Goal: Task Accomplishment & Management: Complete application form

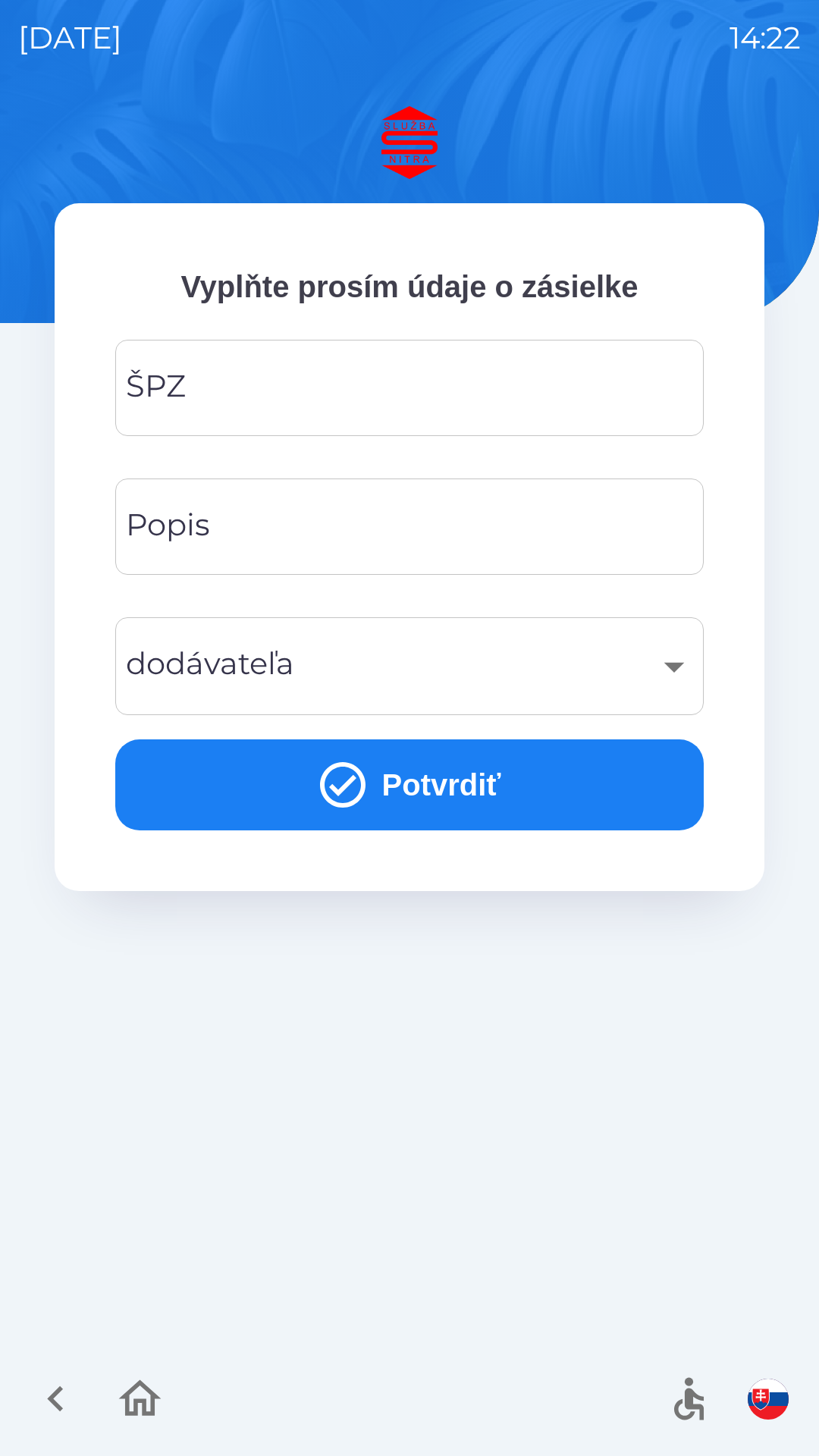
click at [321, 381] on input "ŠPZ" at bounding box center [410, 387] width 552 height 60
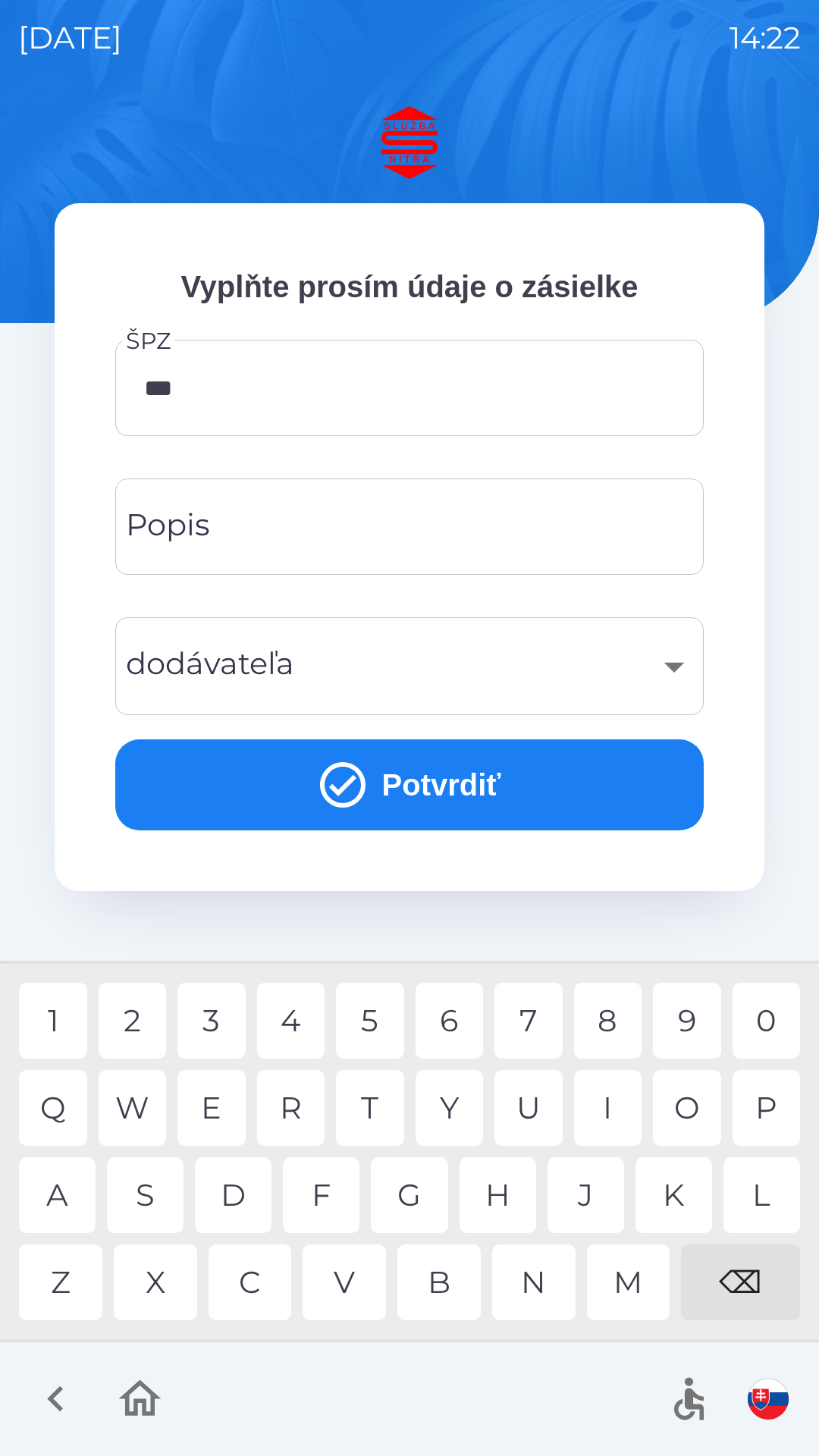
click at [525, 1022] on div "7" at bounding box center [528, 1020] width 68 height 76
click at [613, 1109] on div "I" at bounding box center [608, 1108] width 68 height 76
type input "*******"
click at [294, 542] on input "Popis" at bounding box center [410, 526] width 552 height 60
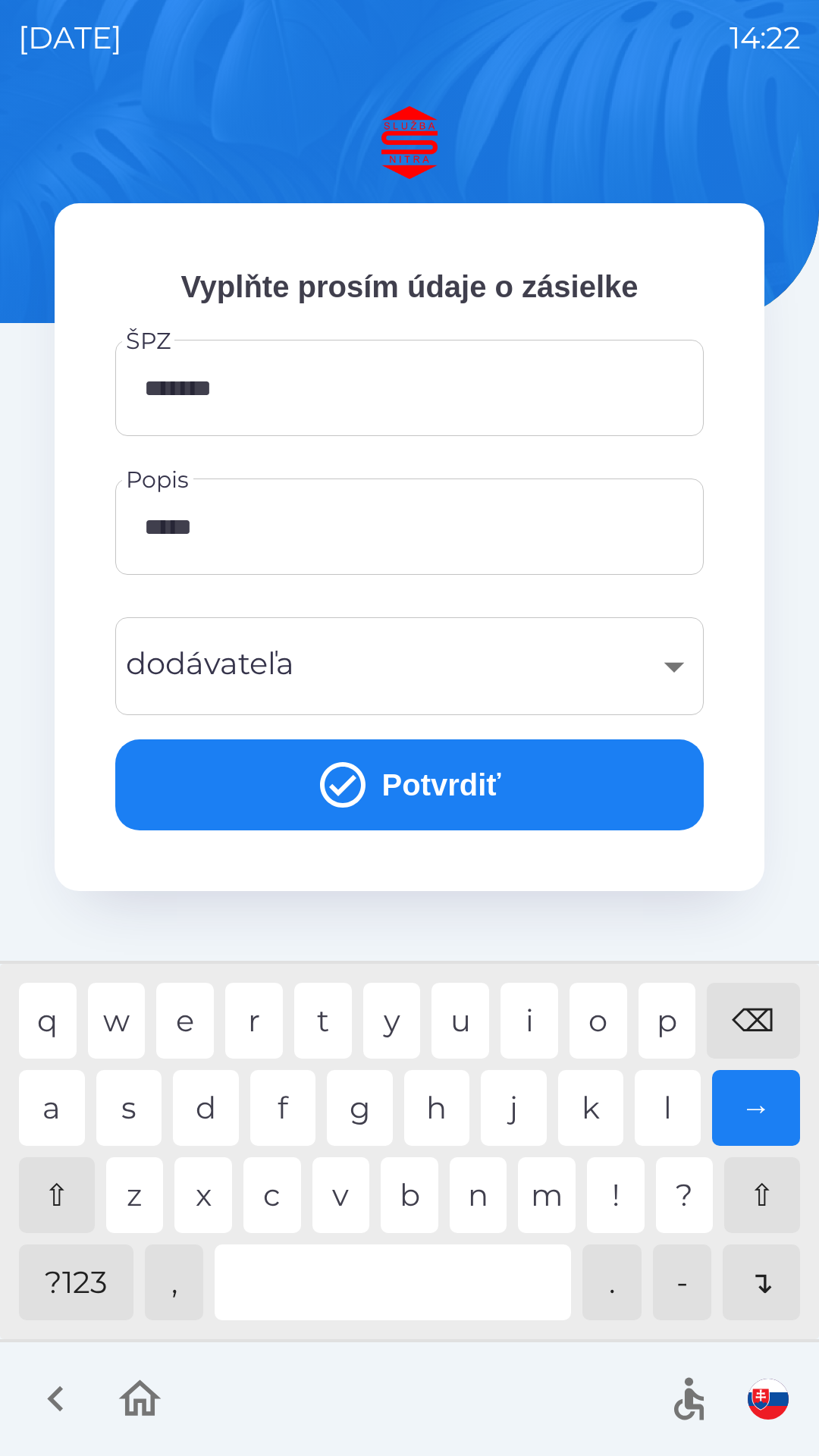
click at [463, 1020] on div "u" at bounding box center [460, 1020] width 58 height 76
type input "********"
click at [329, 1019] on div "t" at bounding box center [323, 1020] width 58 height 76
click at [230, 670] on div "​" at bounding box center [410, 666] width 552 height 61
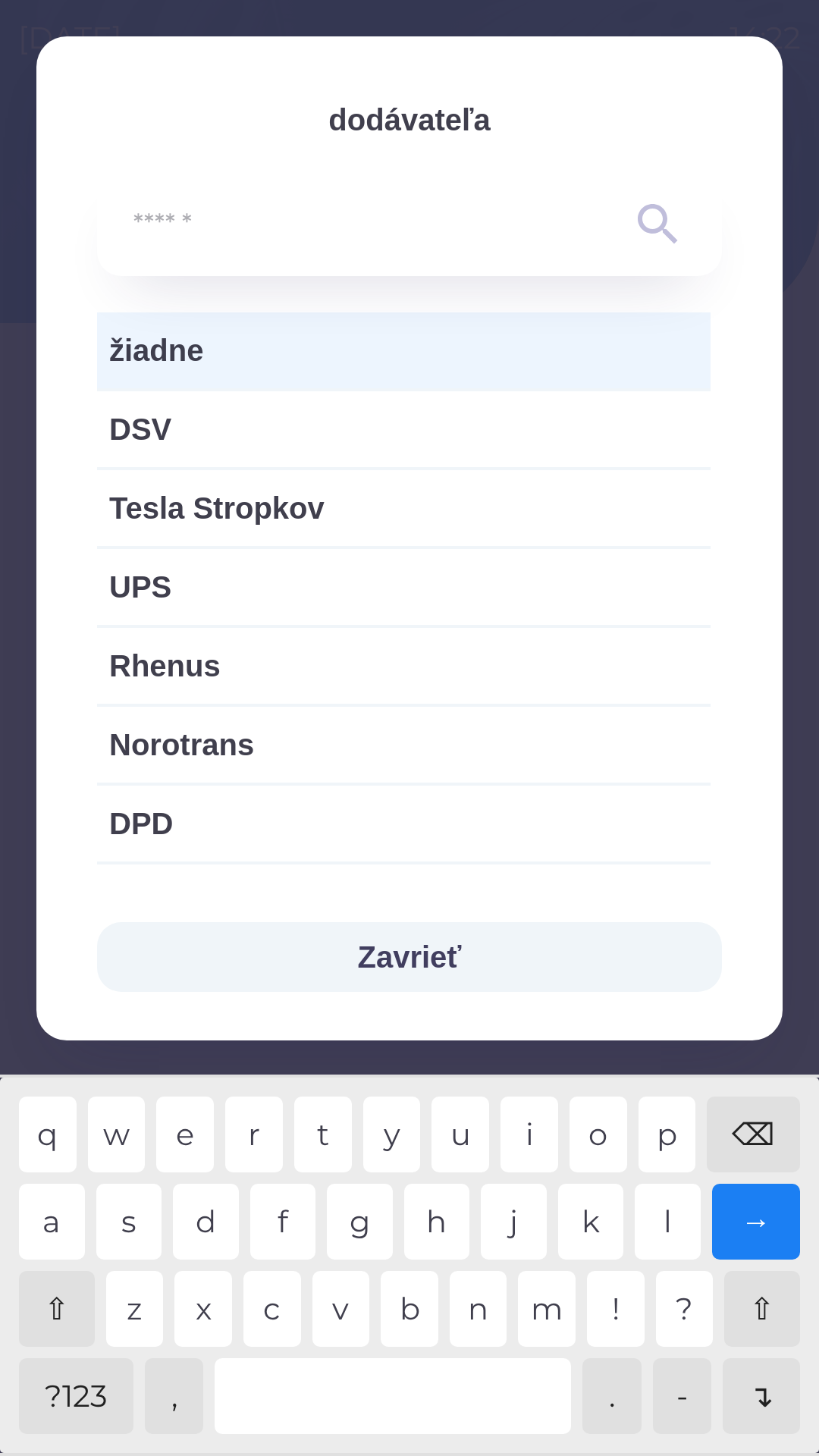
click at [193, 224] on input "text" at bounding box center [380, 225] width 492 height 41
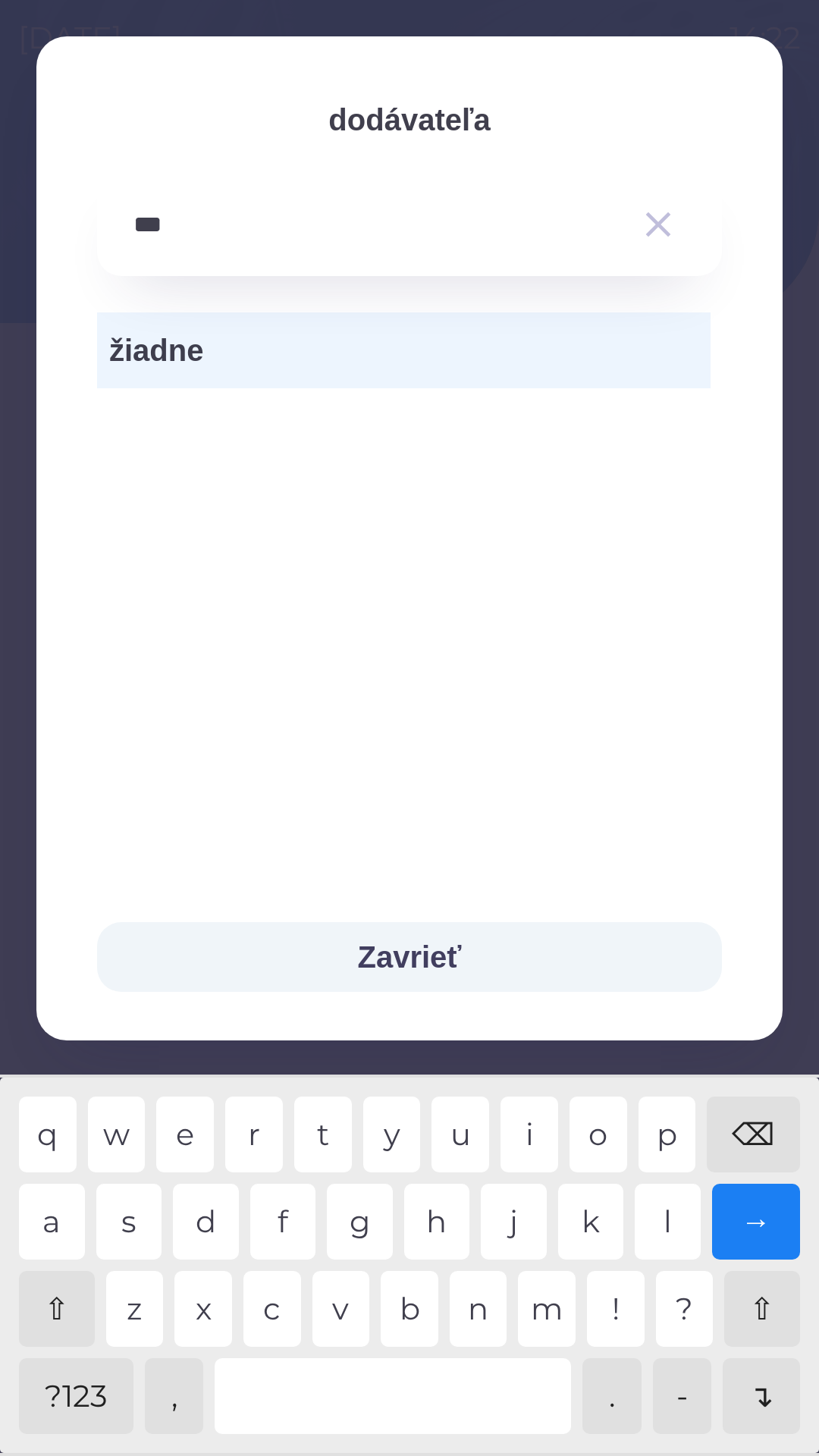
click at [267, 1131] on div "r" at bounding box center [254, 1134] width 58 height 76
click at [61, 1216] on div "a" at bounding box center [52, 1221] width 66 height 76
type input "*********"
click at [603, 1395] on div "." at bounding box center [612, 1396] width 60 height 76
click at [450, 960] on button "Zavrieť" at bounding box center [410, 957] width 625 height 70
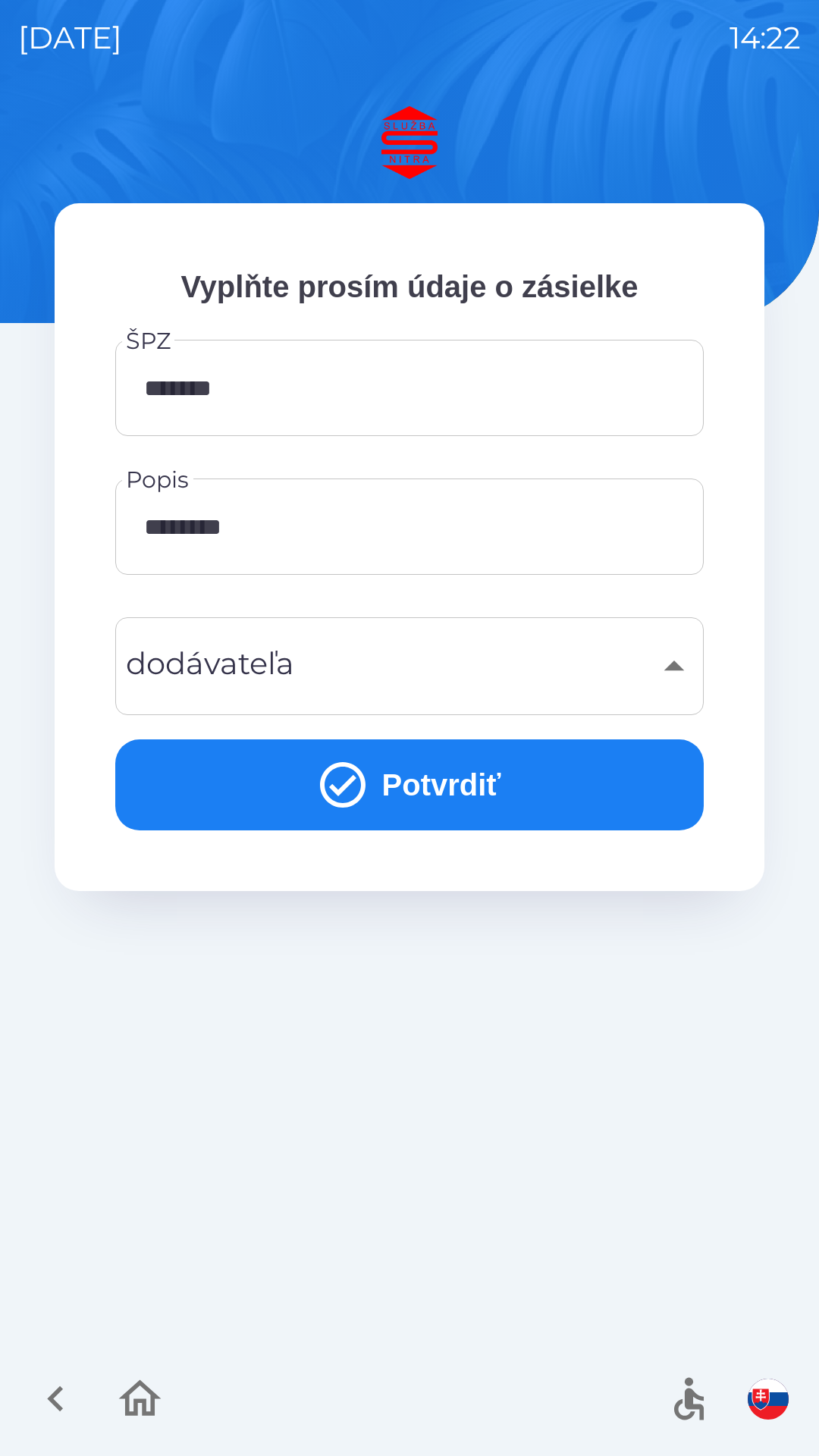
click at [673, 667] on div "​" at bounding box center [410, 666] width 552 height 61
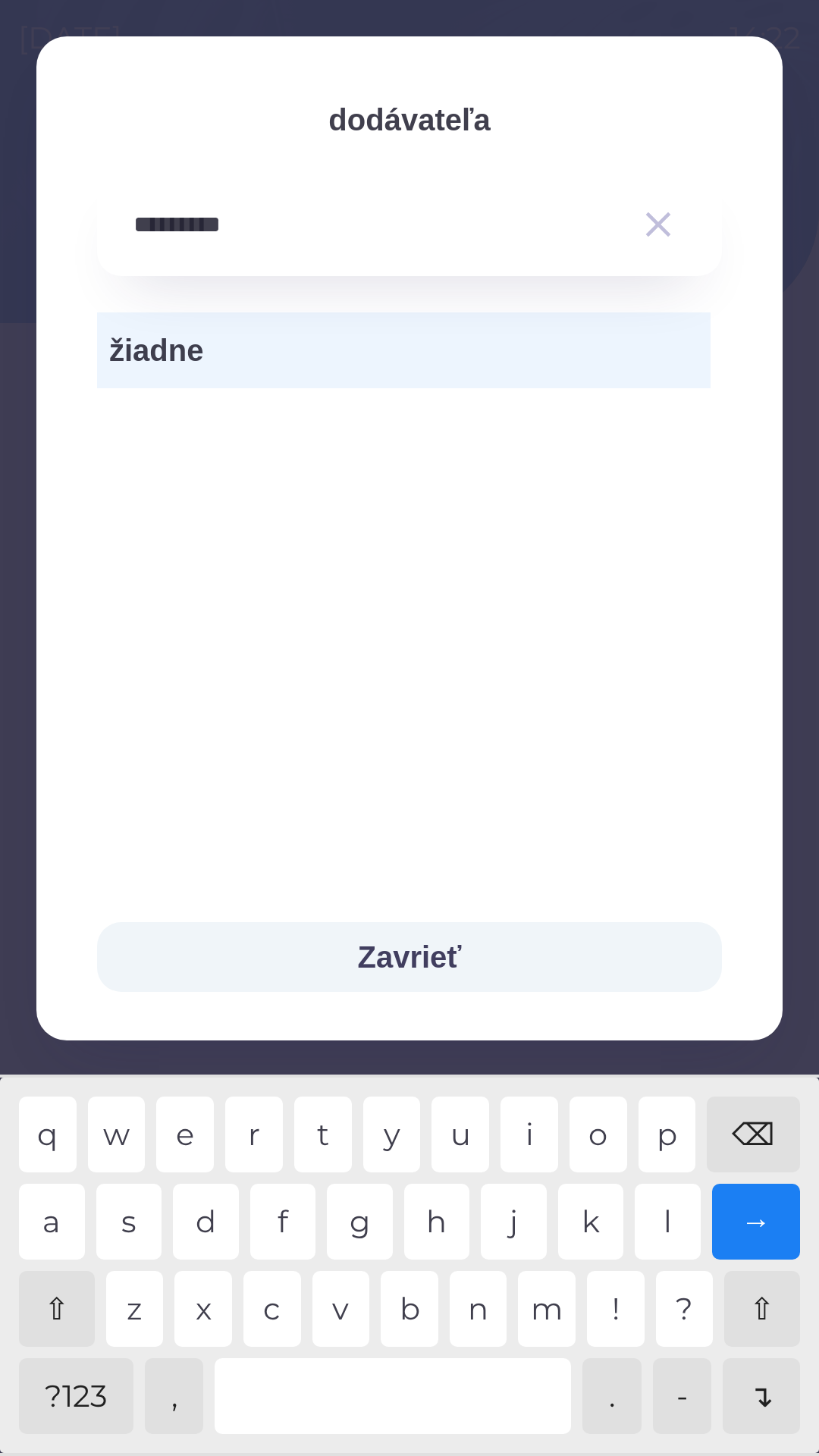
click at [459, 964] on button "Zavrieť" at bounding box center [410, 957] width 625 height 70
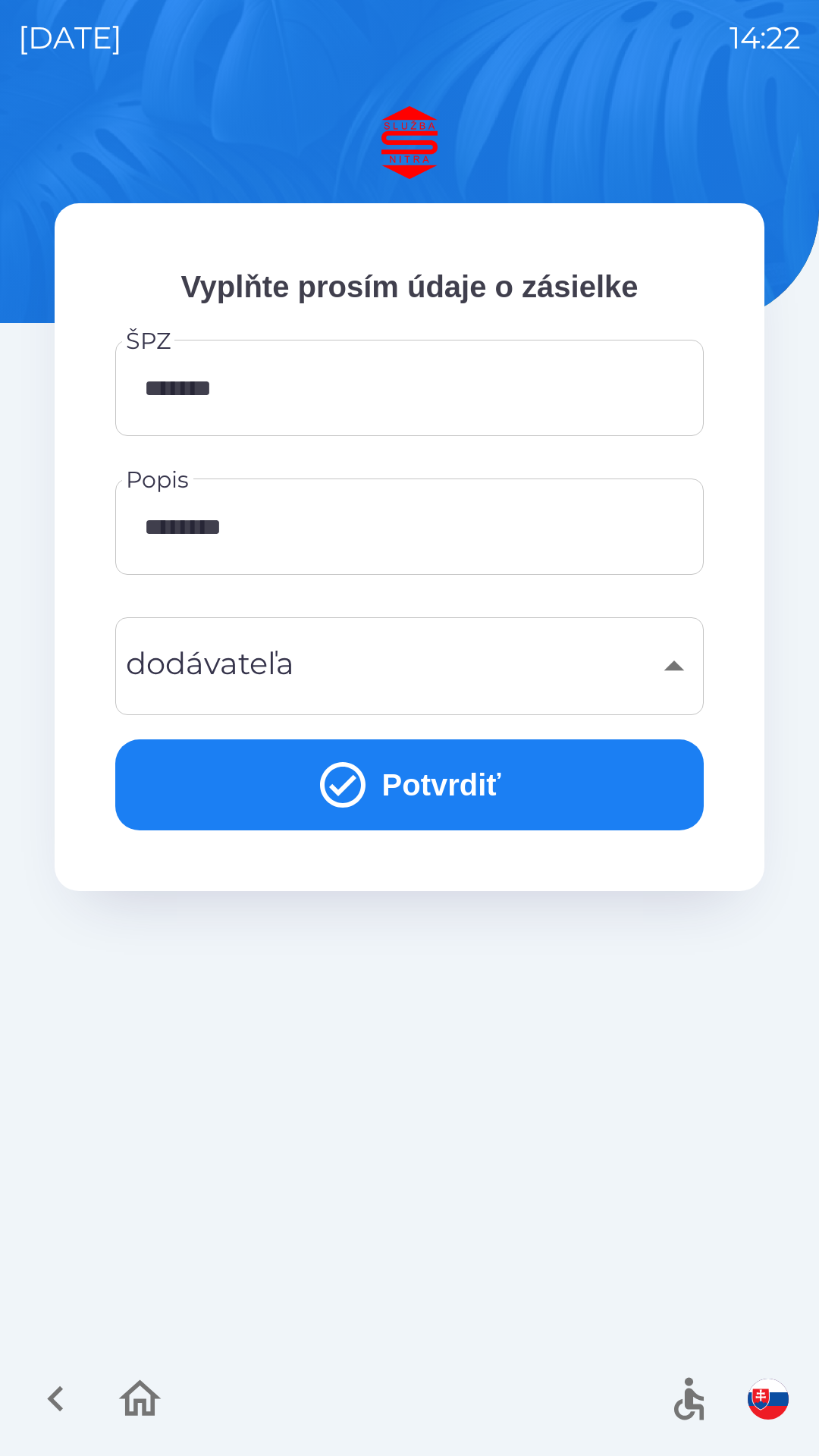
click at [478, 790] on button "Potvrdiť" at bounding box center [410, 785] width 589 height 91
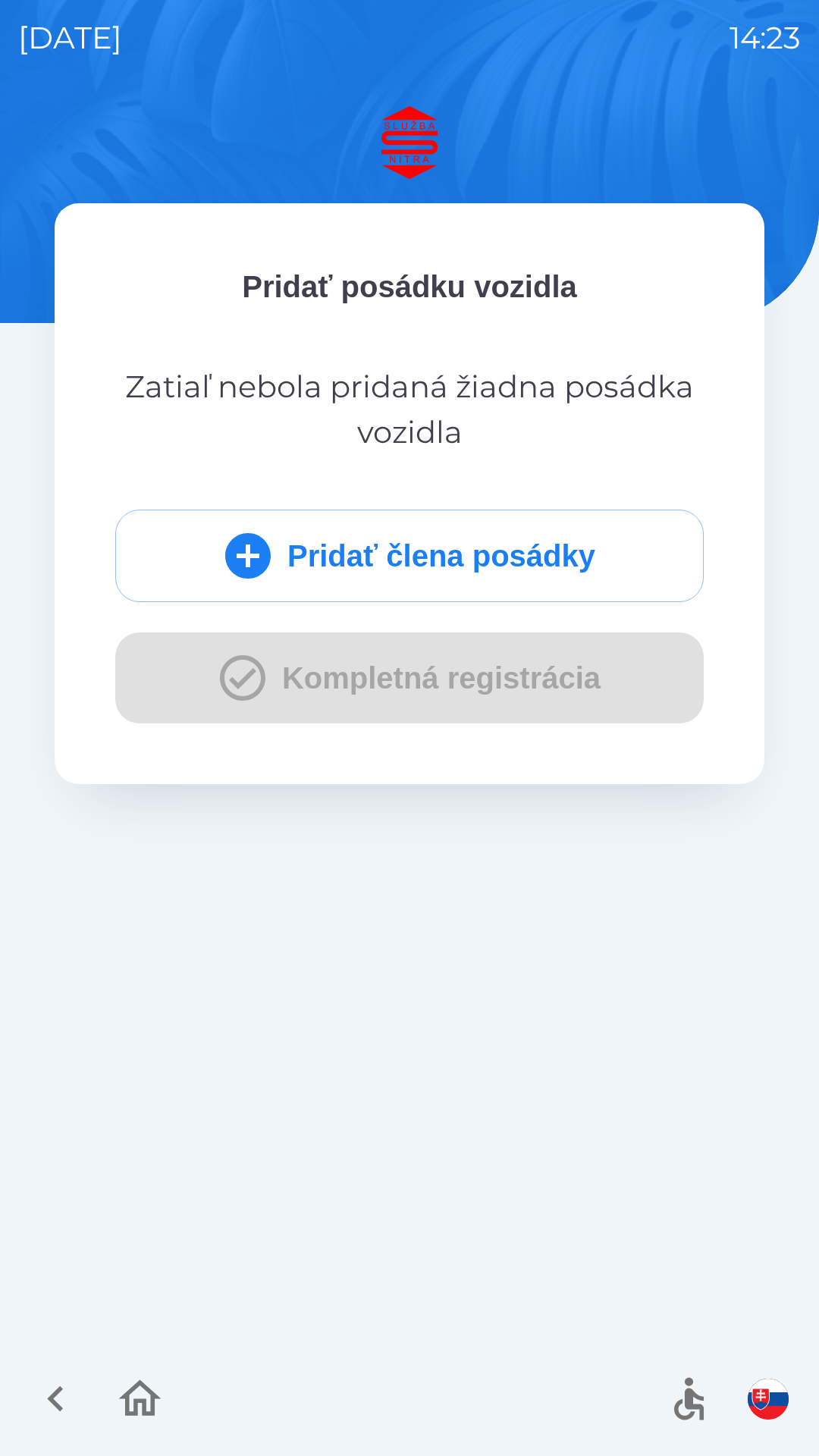
click at [518, 674] on div "Pridať člena posádky Kompletná registrácia" at bounding box center [410, 616] width 589 height 214
click at [434, 546] on button "Pridať člena posádky" at bounding box center [410, 556] width 589 height 93
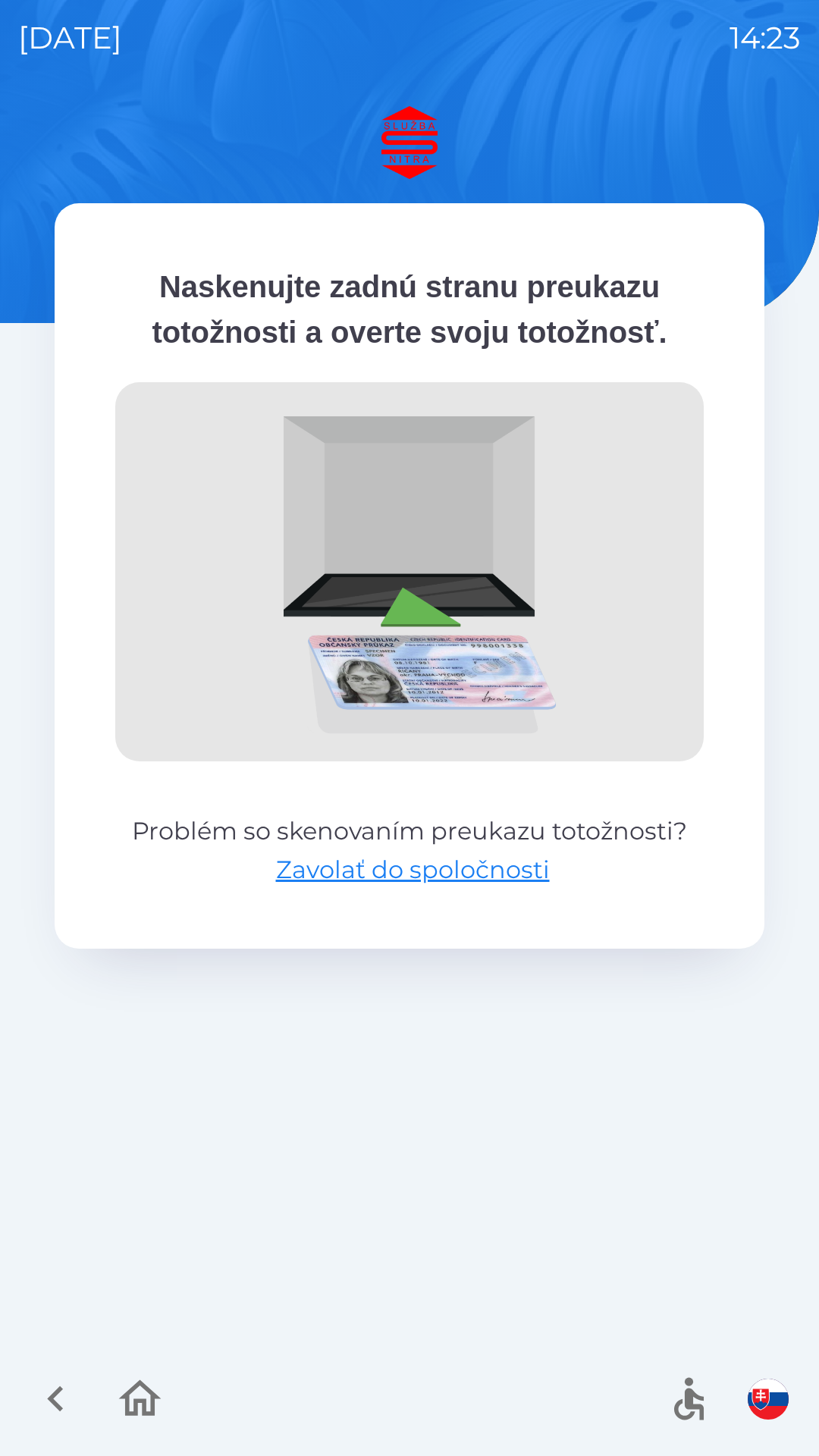
click at [466, 1069] on div "Naskenujte zadnú stranu preukazu totožnosti a overte svoju totožnosť. Problém s…" at bounding box center [410, 781] width 783 height 1350
click at [67, 1384] on icon "button" at bounding box center [55, 1398] width 50 height 50
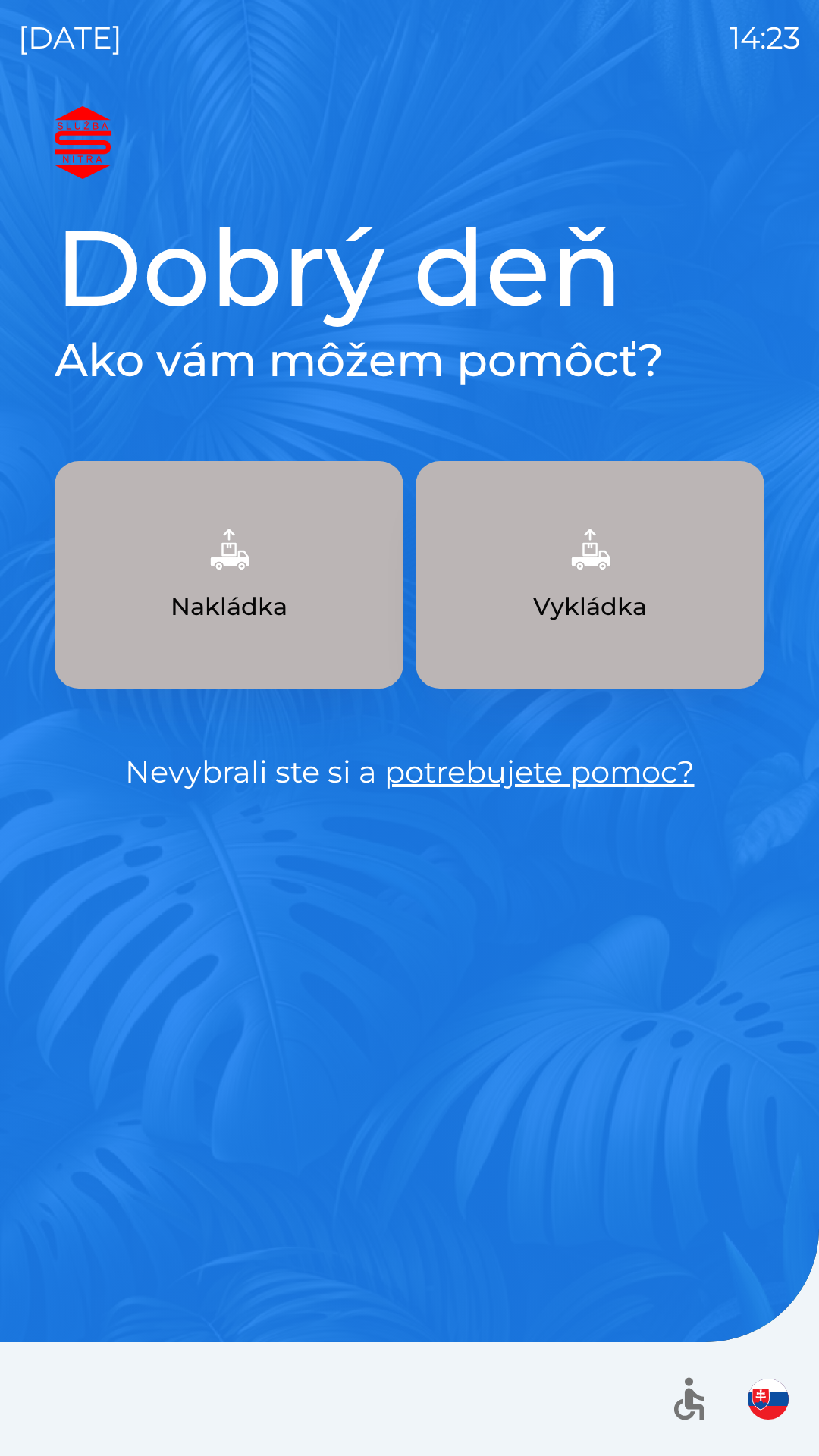
click at [592, 622] on p "Vykládka" at bounding box center [591, 607] width 114 height 37
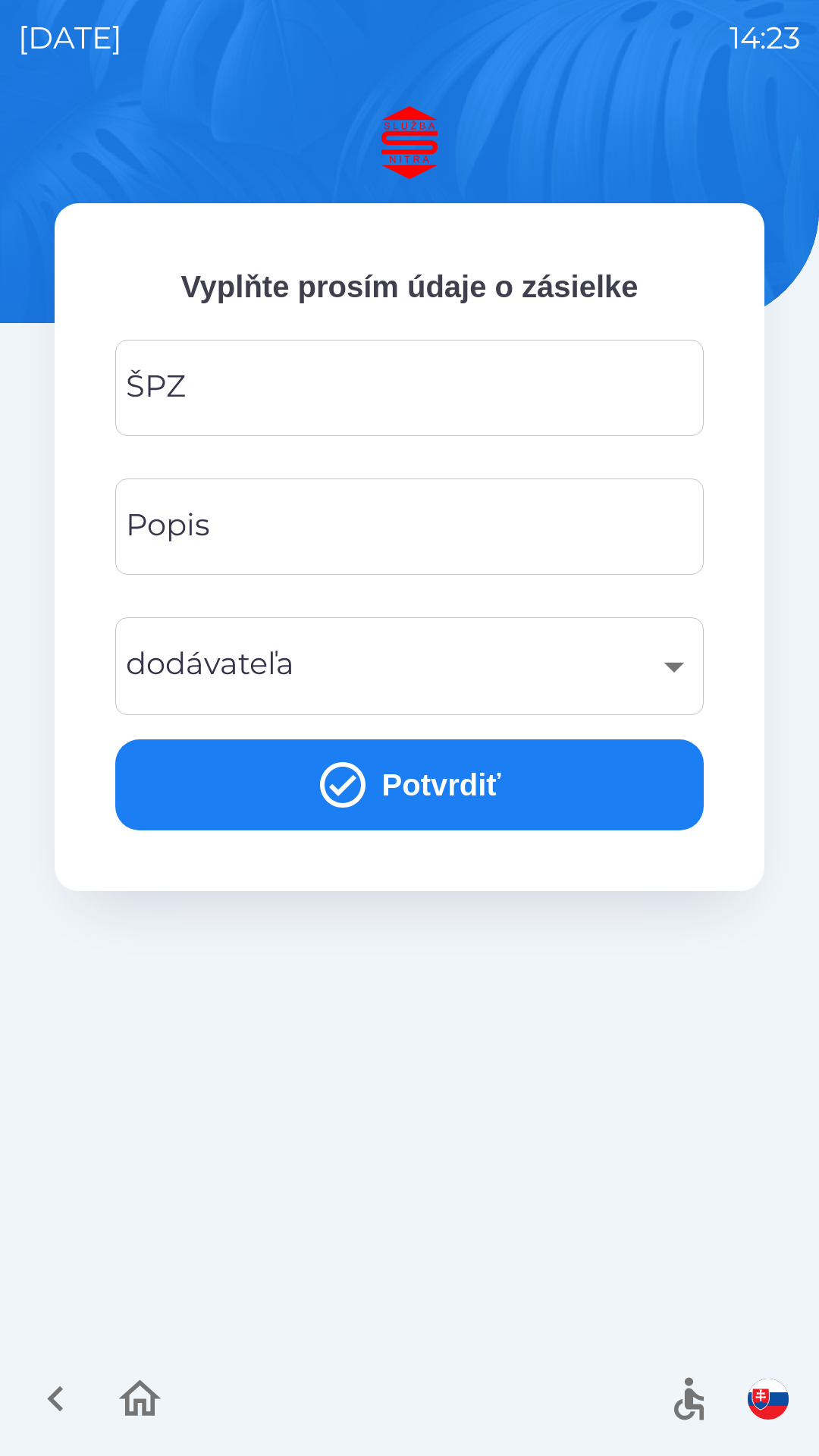
click at [367, 392] on input "ŠPZ" at bounding box center [410, 387] width 552 height 60
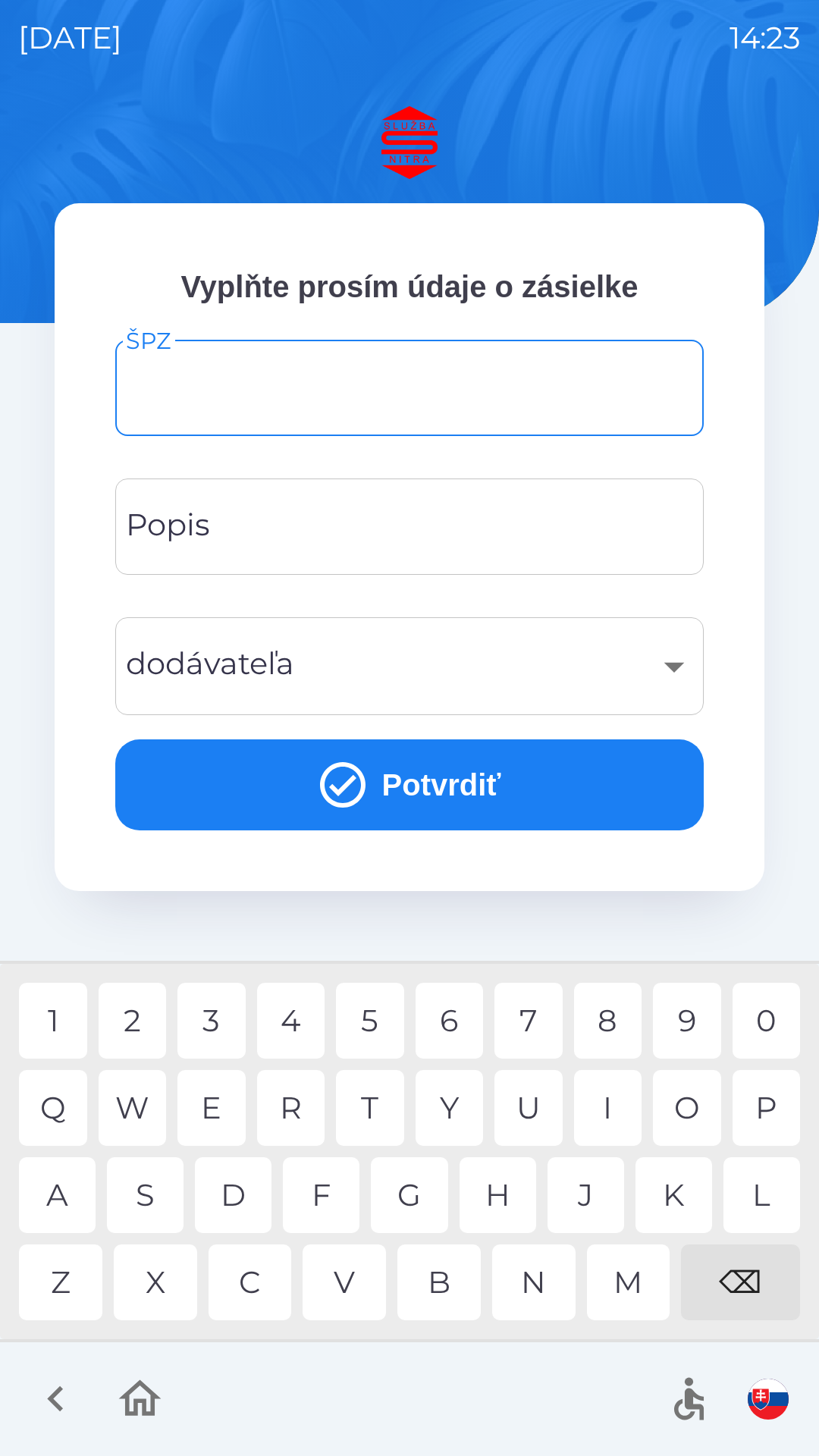
click at [355, 374] on input "ŠPZ" at bounding box center [410, 387] width 552 height 60
click at [358, 375] on input "ŠPZ" at bounding box center [410, 387] width 552 height 60
click at [524, 1277] on div "N" at bounding box center [534, 1283] width 83 height 76
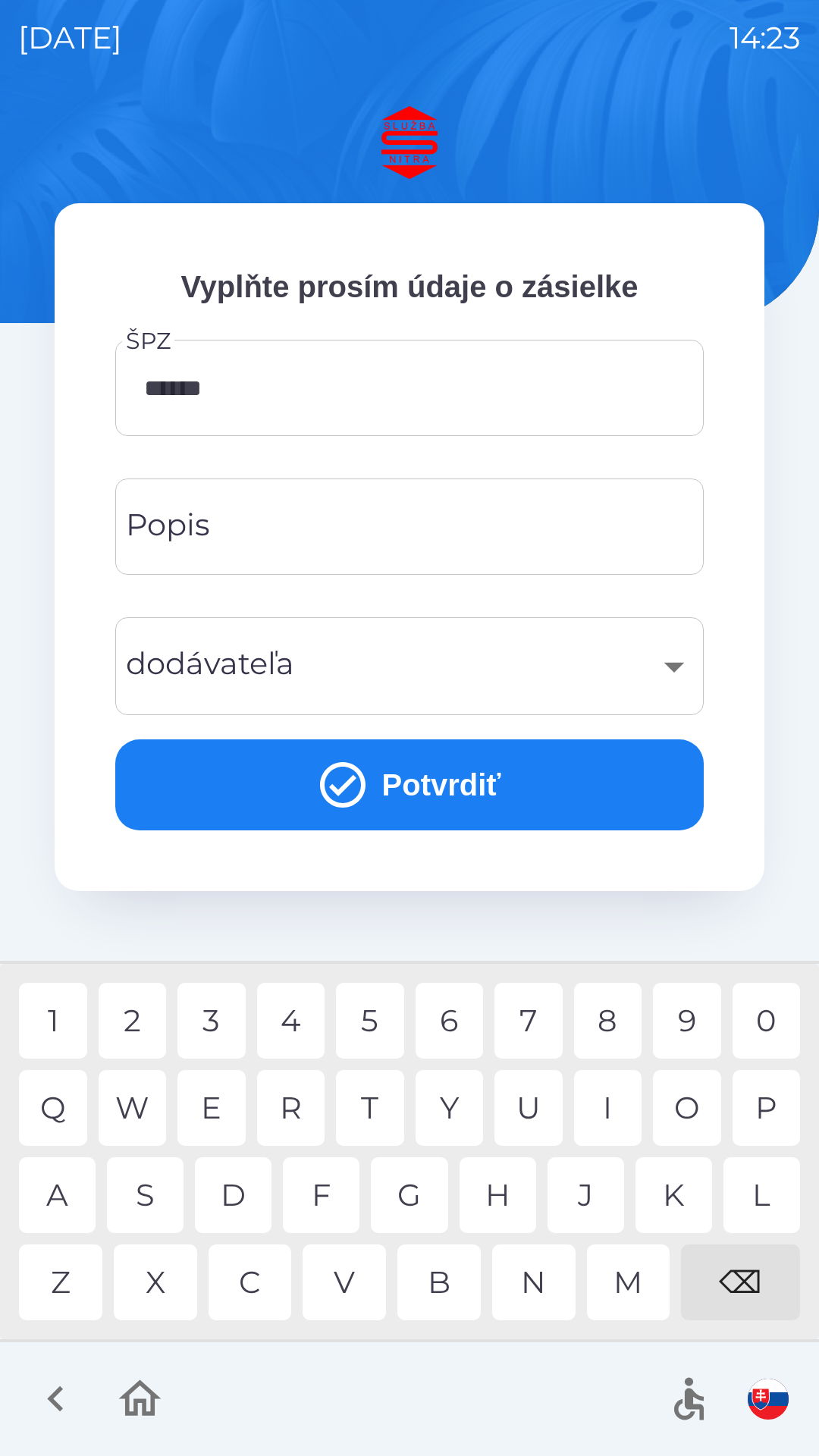
type input "*******"
click at [744, 1199] on div "L" at bounding box center [762, 1195] width 77 height 76
click at [282, 533] on input "Popis" at bounding box center [410, 526] width 552 height 60
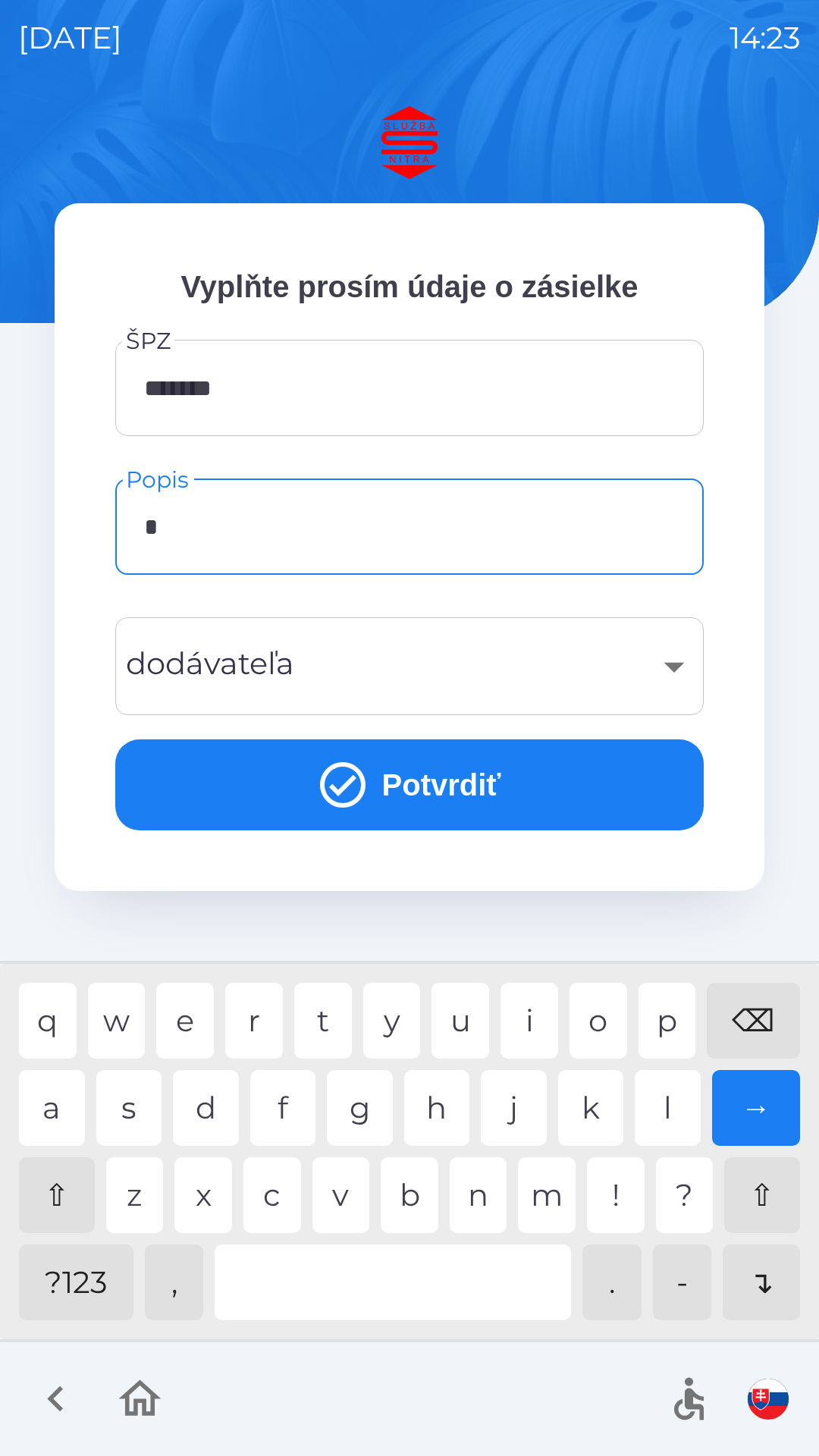
click at [364, 1120] on div "g" at bounding box center [360, 1108] width 66 height 76
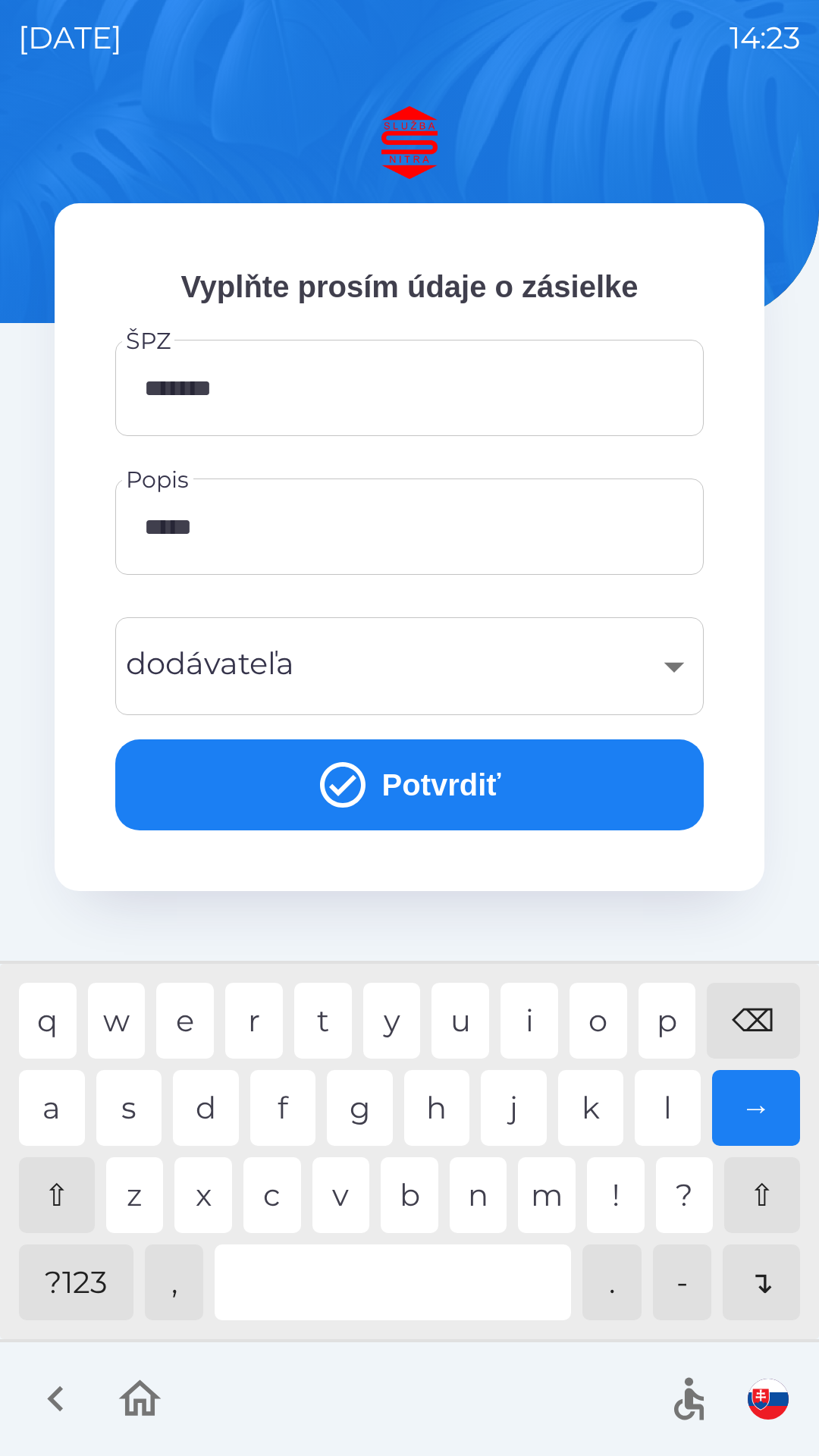
click at [632, 1098] on div "a s d f g h j k l →" at bounding box center [410, 1108] width 781 height 76
type input "*******"
click at [677, 689] on div "​" at bounding box center [410, 666] width 552 height 61
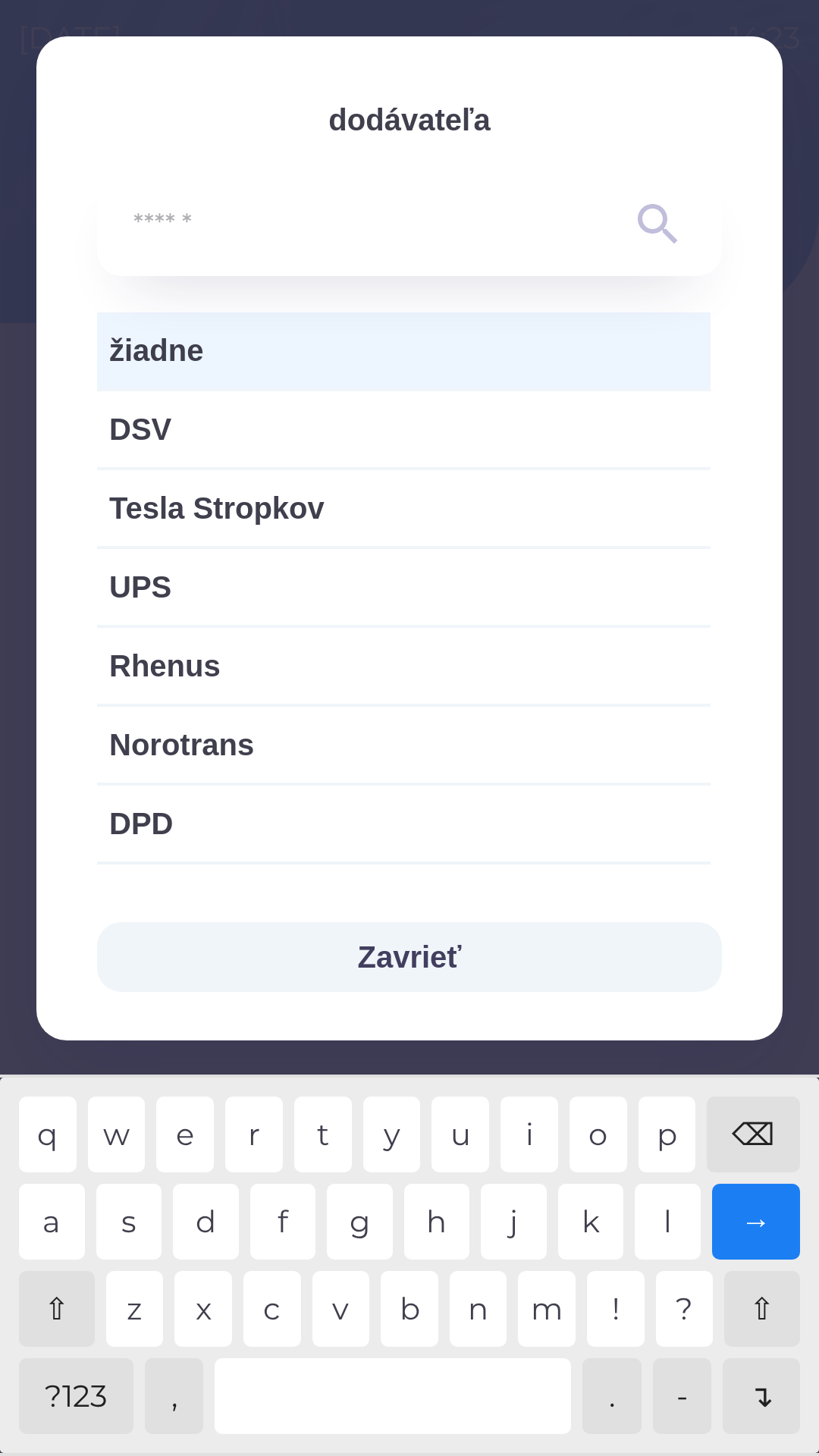
click at [657, 212] on icon at bounding box center [659, 225] width 55 height 55
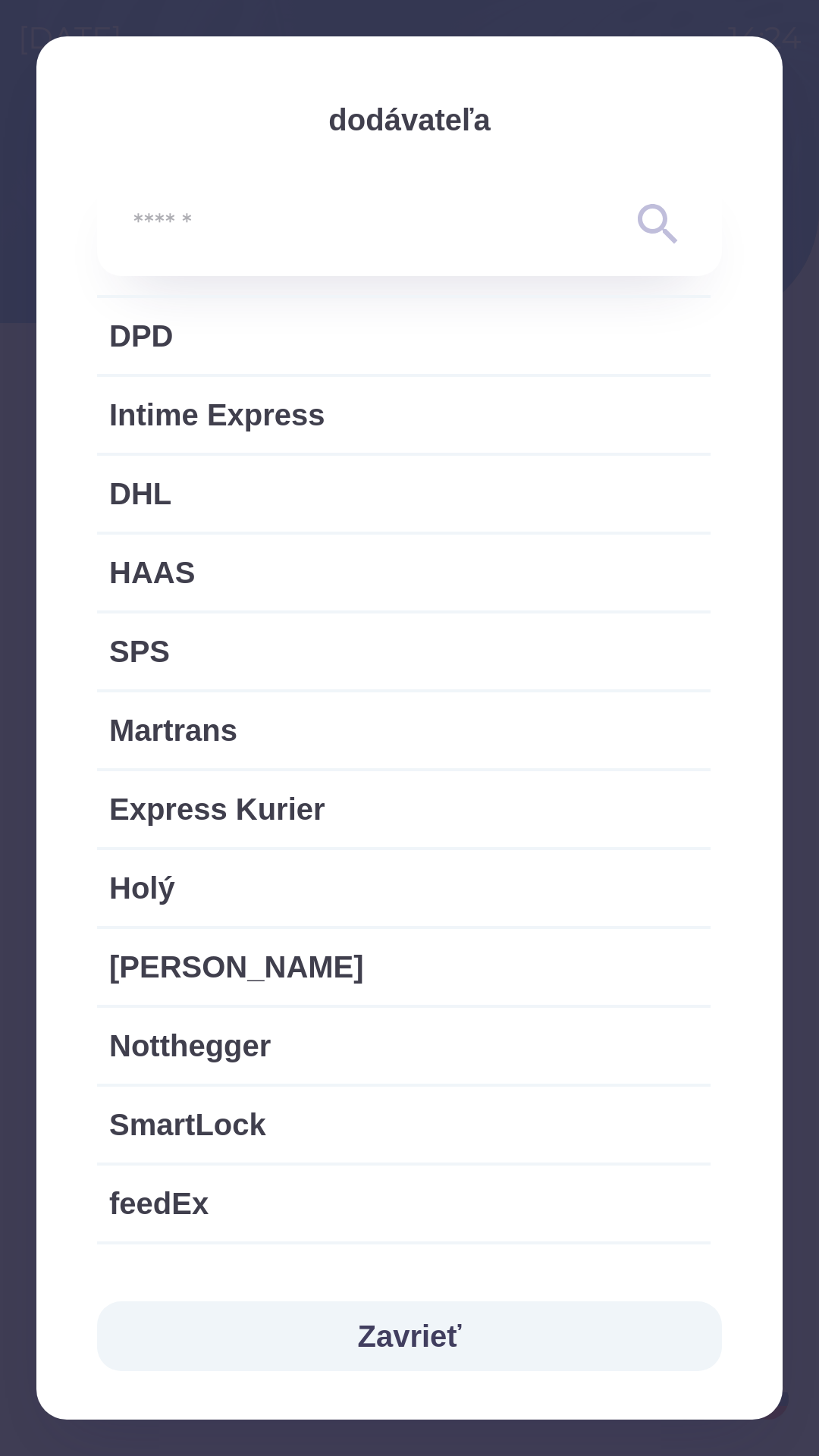
scroll to position [485, 0]
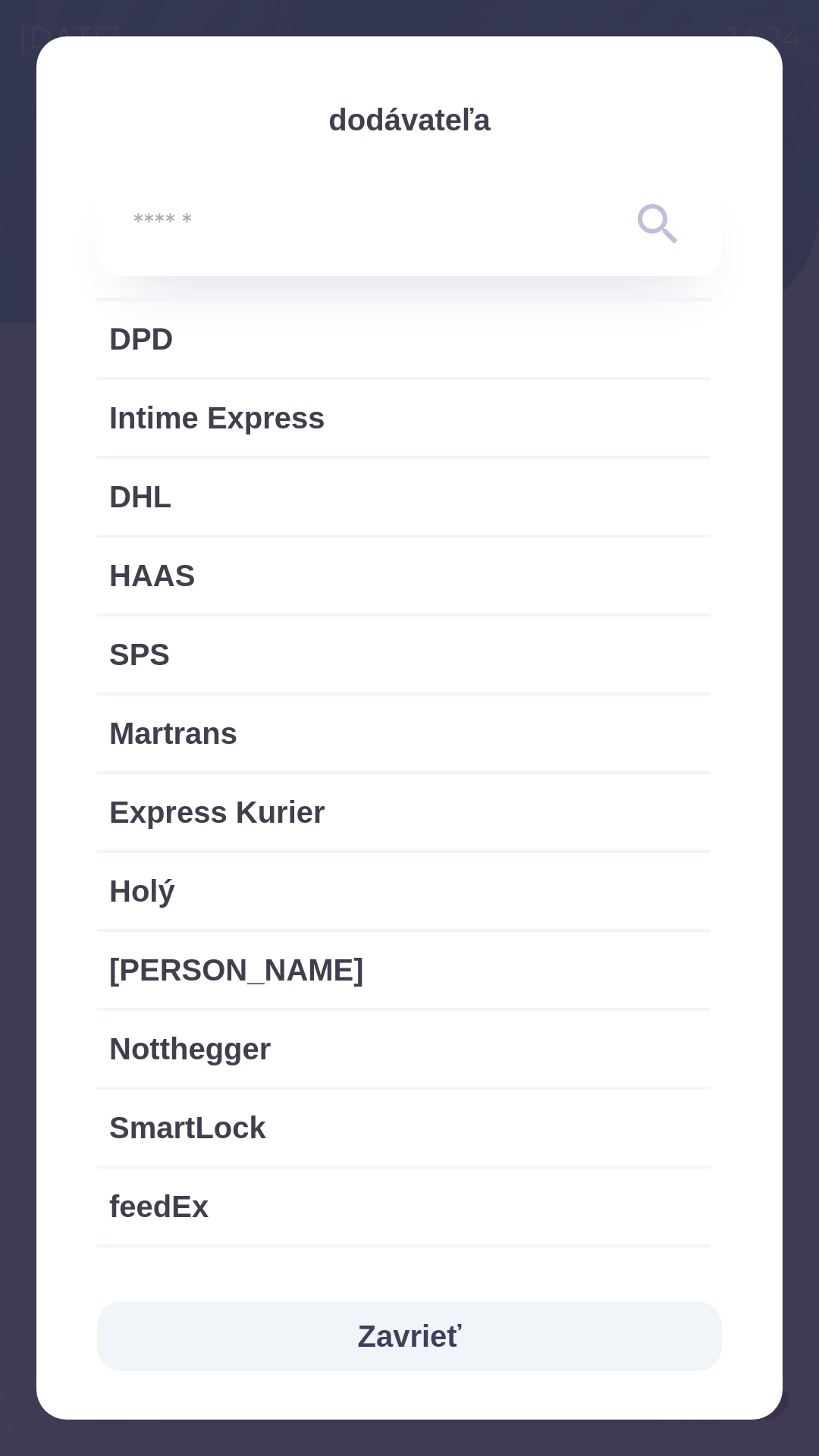
click at [213, 806] on span "Express Kurier" at bounding box center [404, 812] width 590 height 46
type input "***"
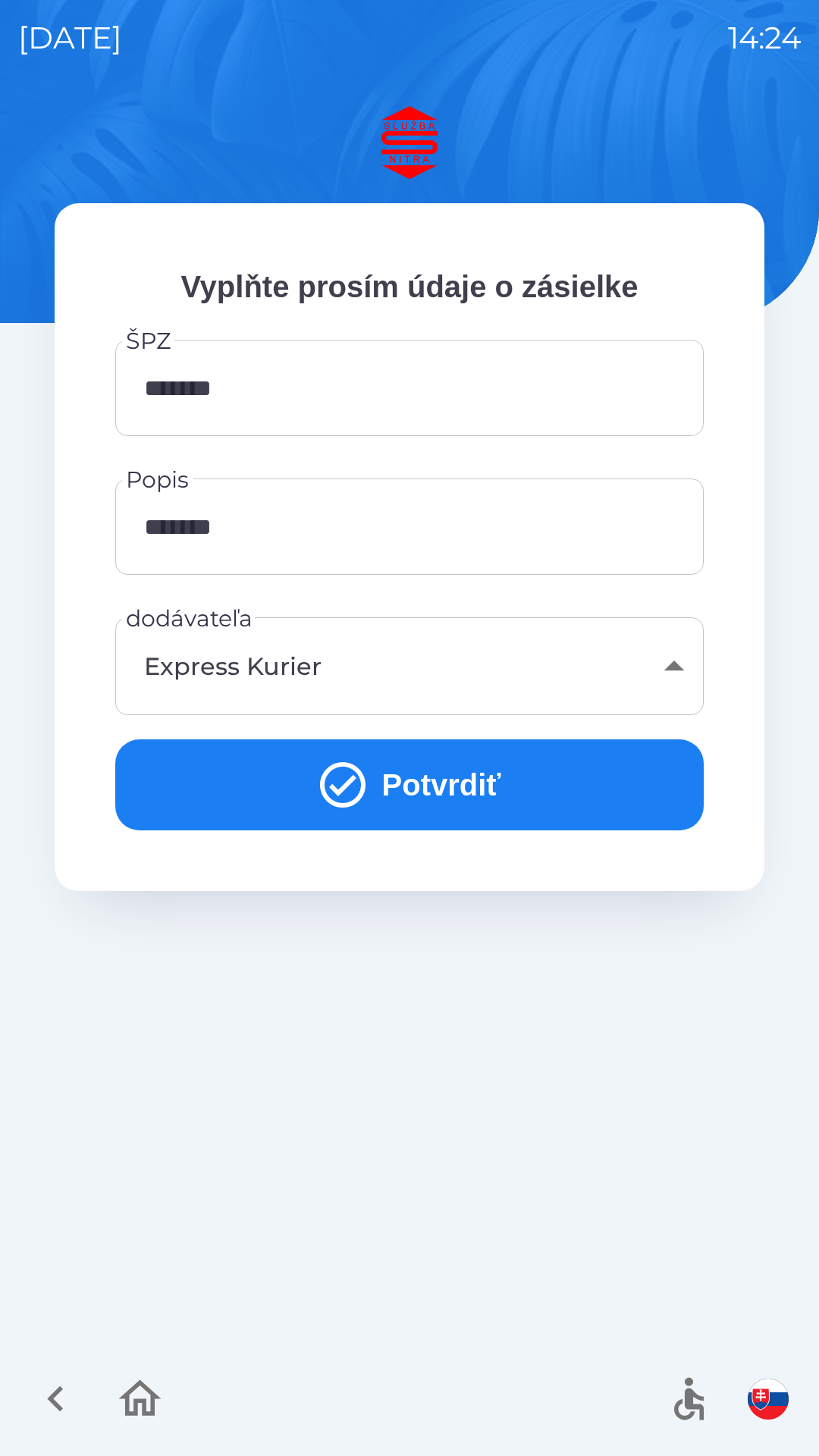
click at [464, 776] on button "Potvrdiť" at bounding box center [410, 785] width 589 height 91
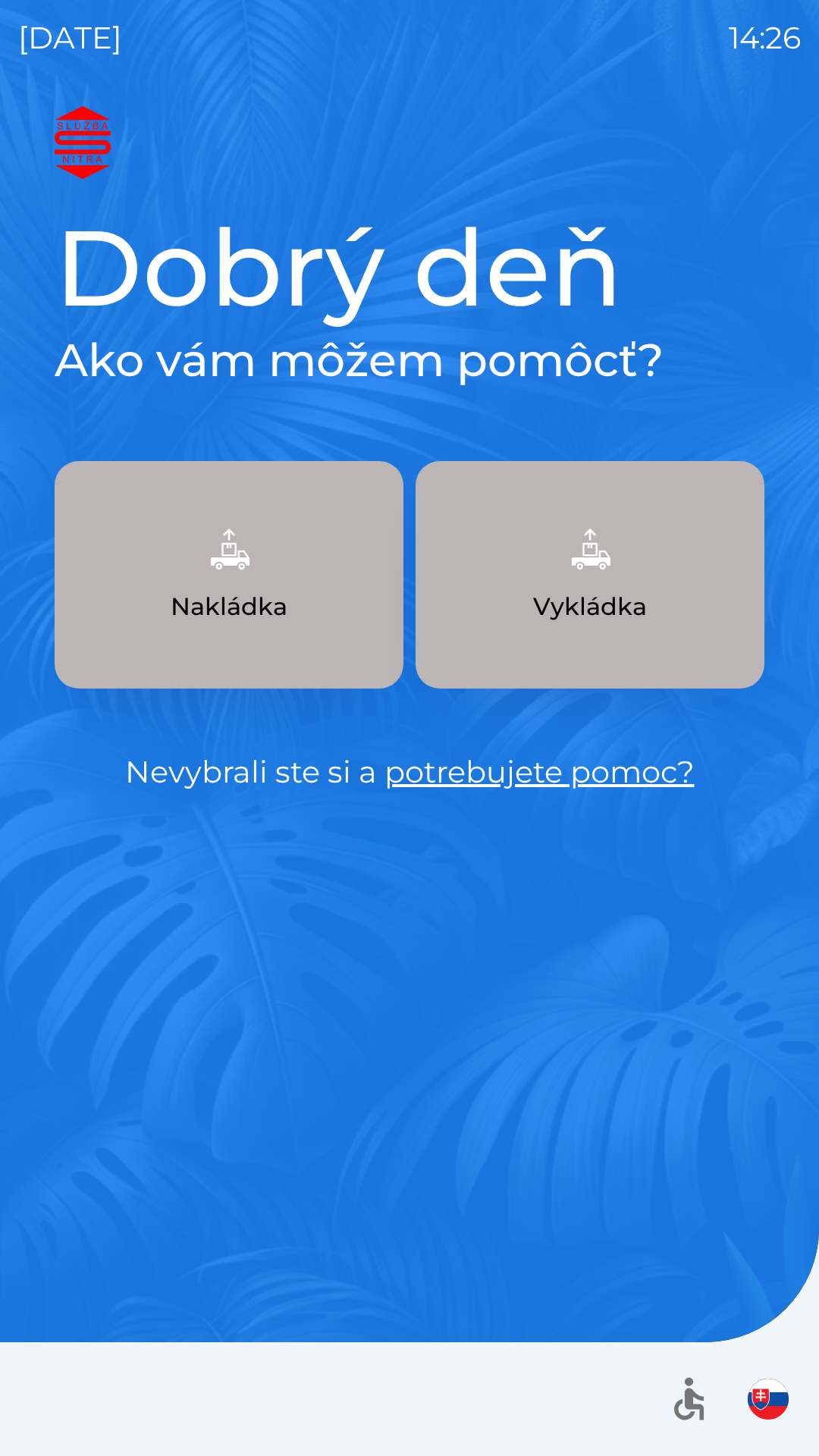
click at [615, 596] on p "Vykládka" at bounding box center [591, 607] width 114 height 37
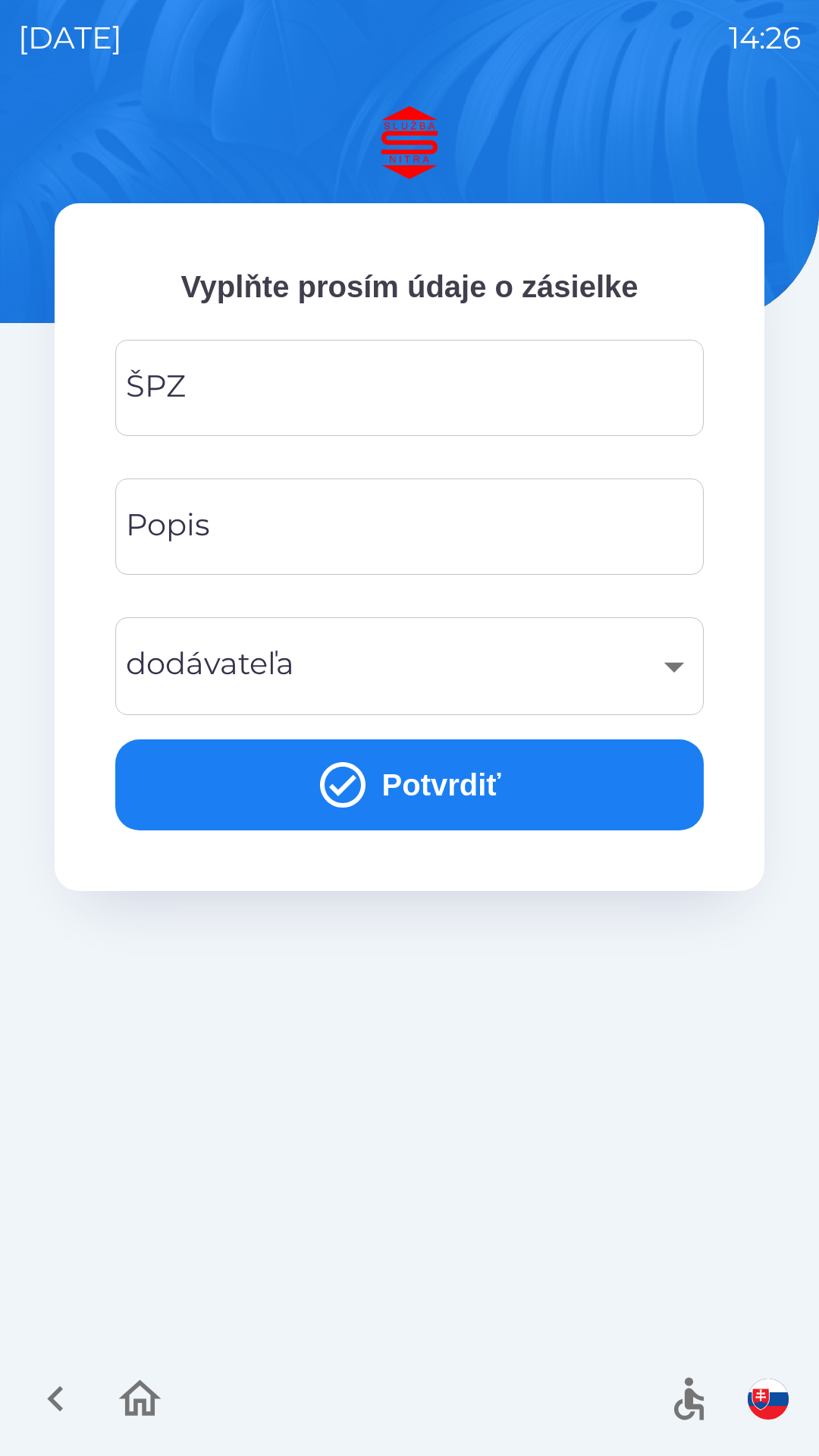
click at [394, 403] on input "ŠPZ" at bounding box center [410, 387] width 552 height 60
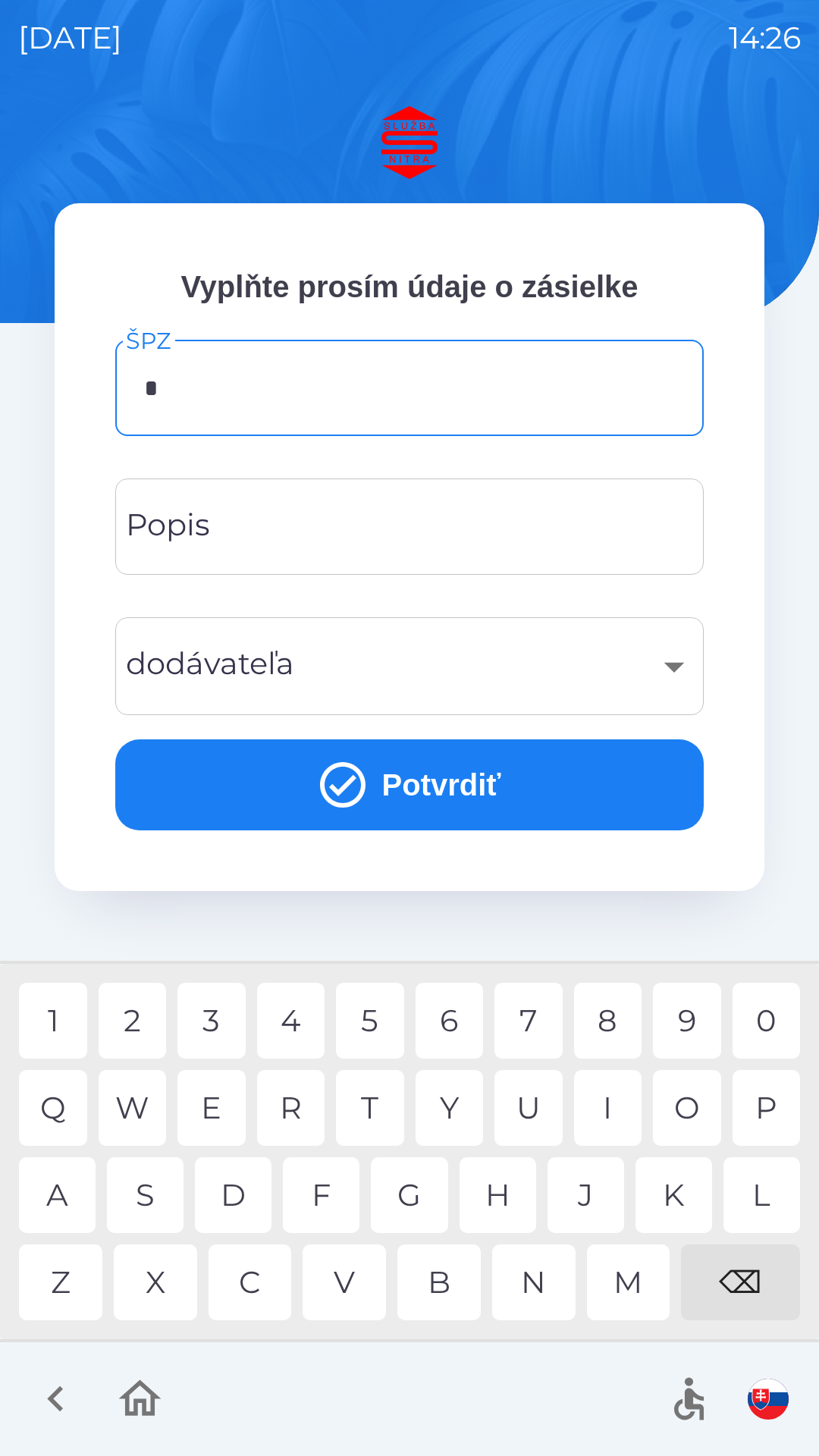
click at [533, 1288] on div "N" at bounding box center [534, 1283] width 83 height 76
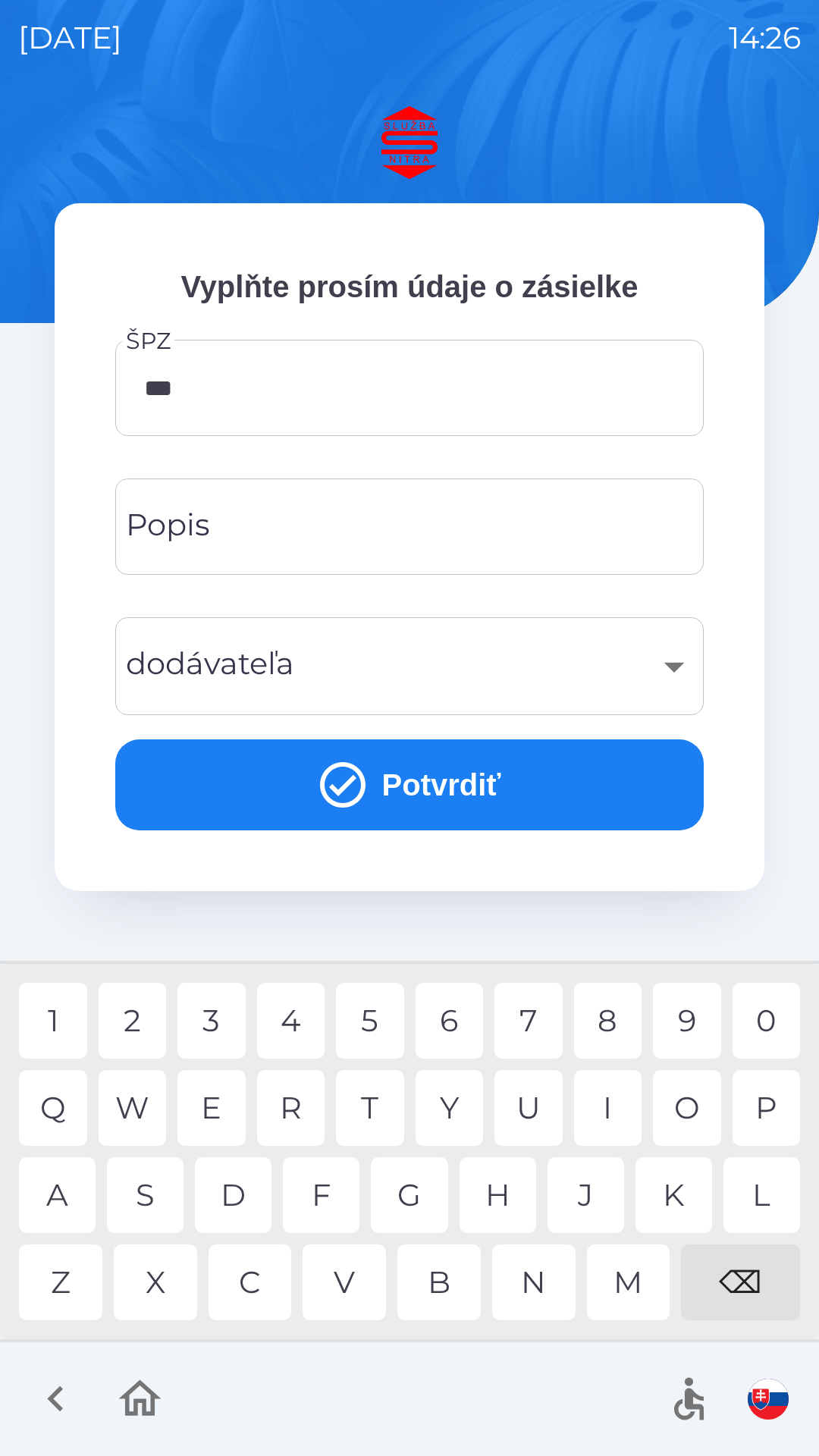
click at [517, 1022] on div "7" at bounding box center [528, 1020] width 68 height 76
click at [397, 1020] on div "5" at bounding box center [370, 1020] width 68 height 76
type input "*******"
click at [770, 1195] on div "L" at bounding box center [762, 1195] width 77 height 76
click at [297, 541] on input "Popis" at bounding box center [410, 526] width 552 height 60
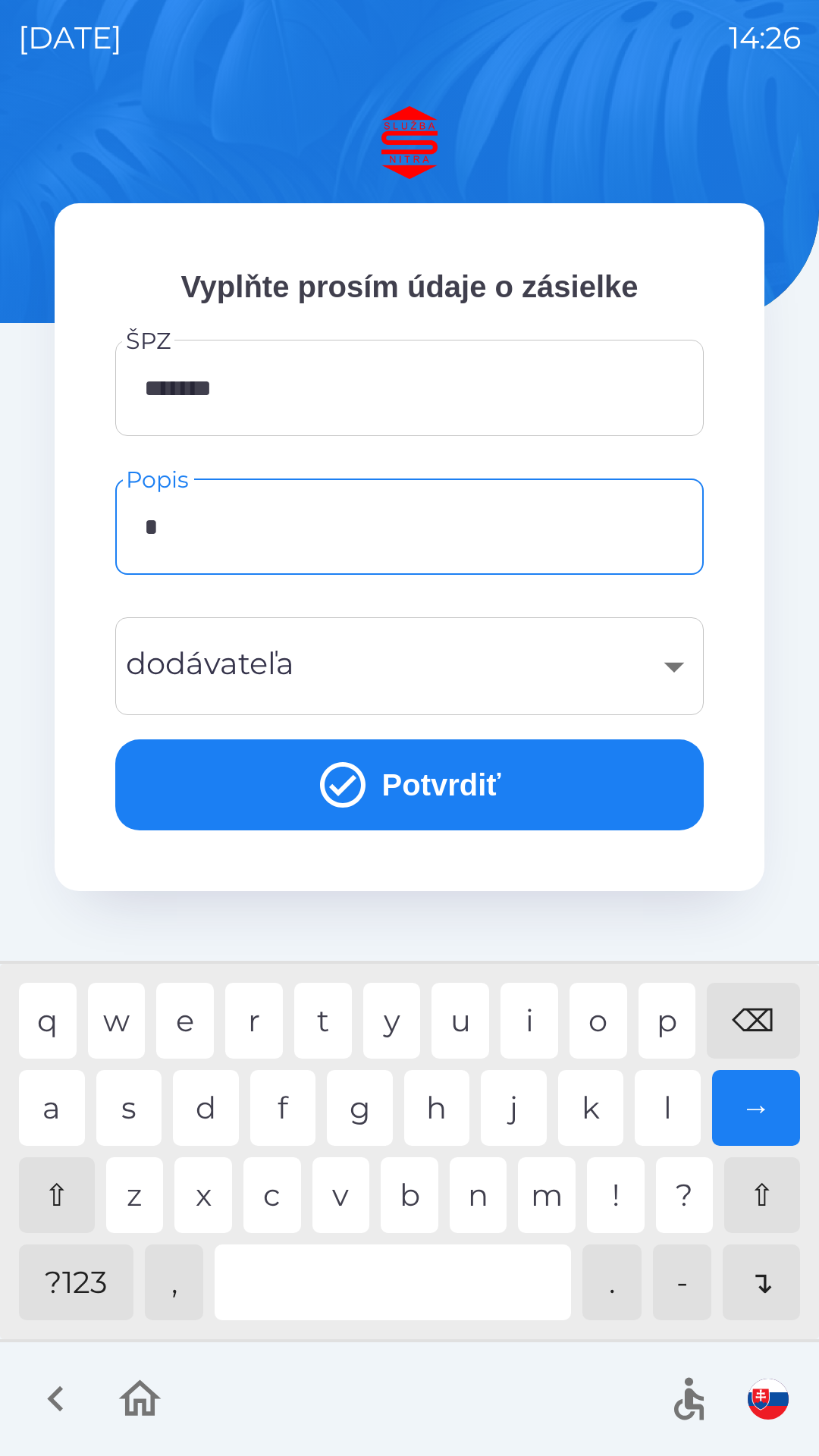
click at [357, 1126] on div "g" at bounding box center [360, 1108] width 66 height 76
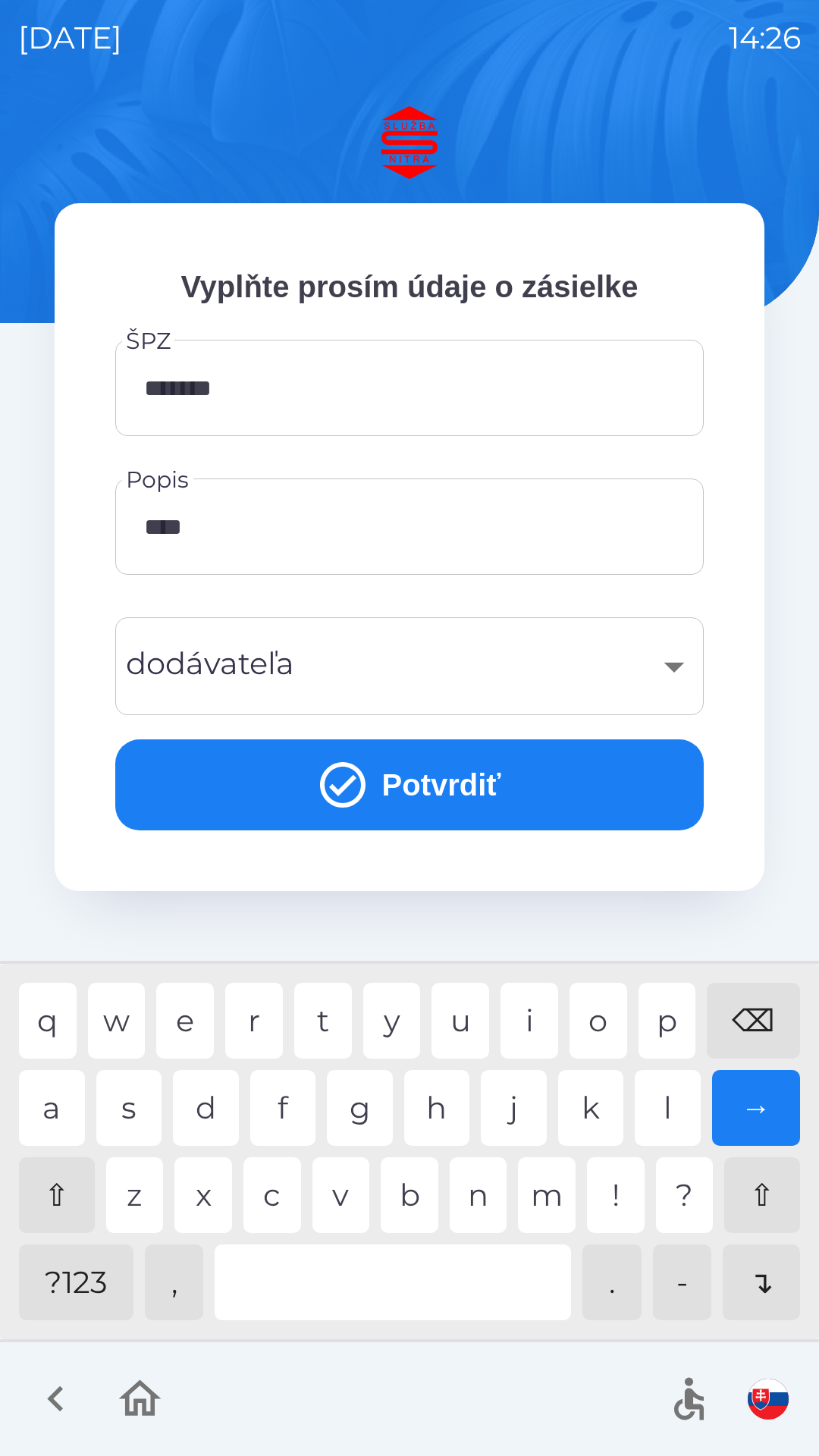
click at [480, 1196] on div "n" at bounding box center [479, 1195] width 58 height 76
type input "********"
click at [681, 664] on div "​" at bounding box center [410, 666] width 552 height 61
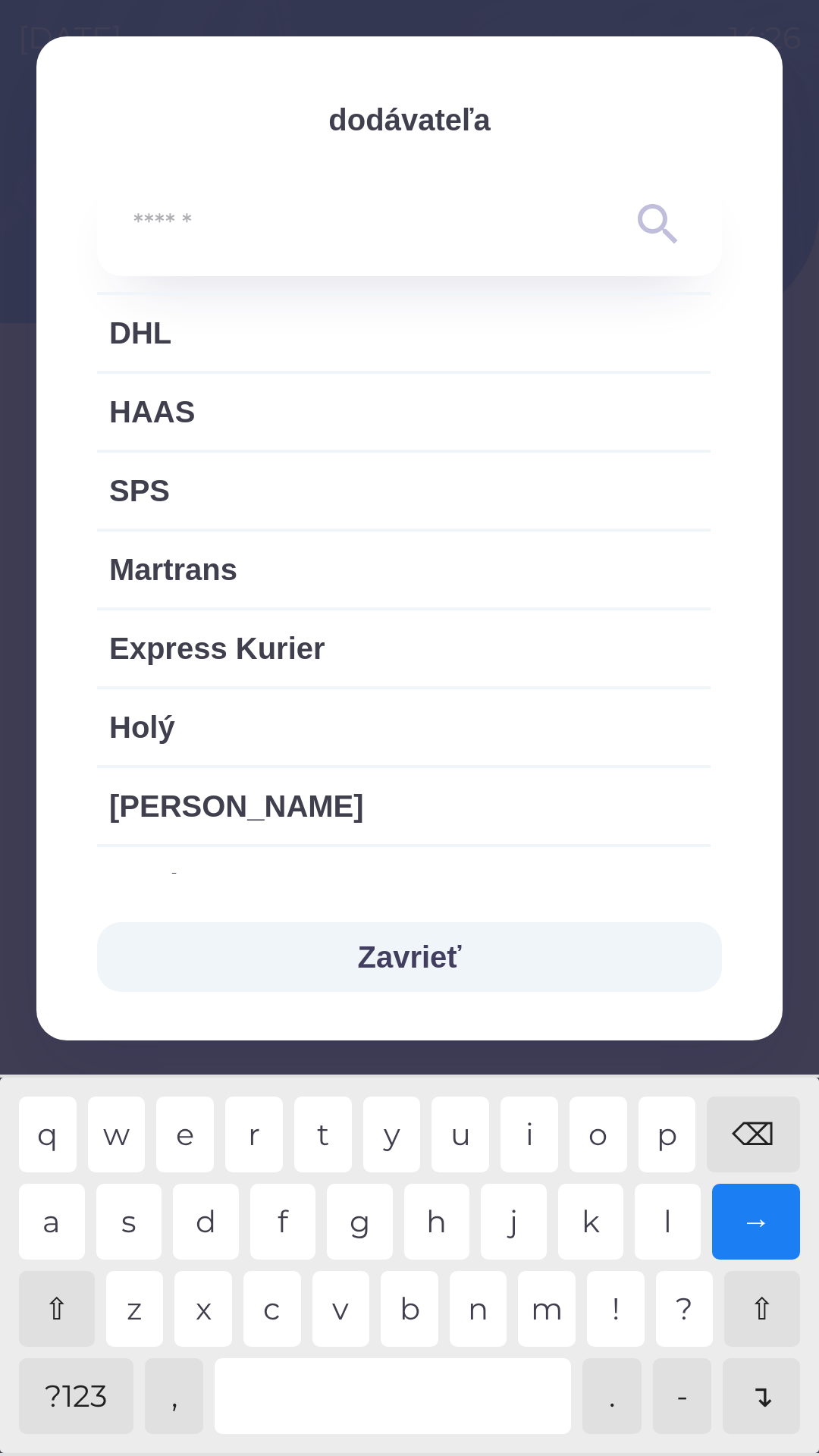
scroll to position [674, 0]
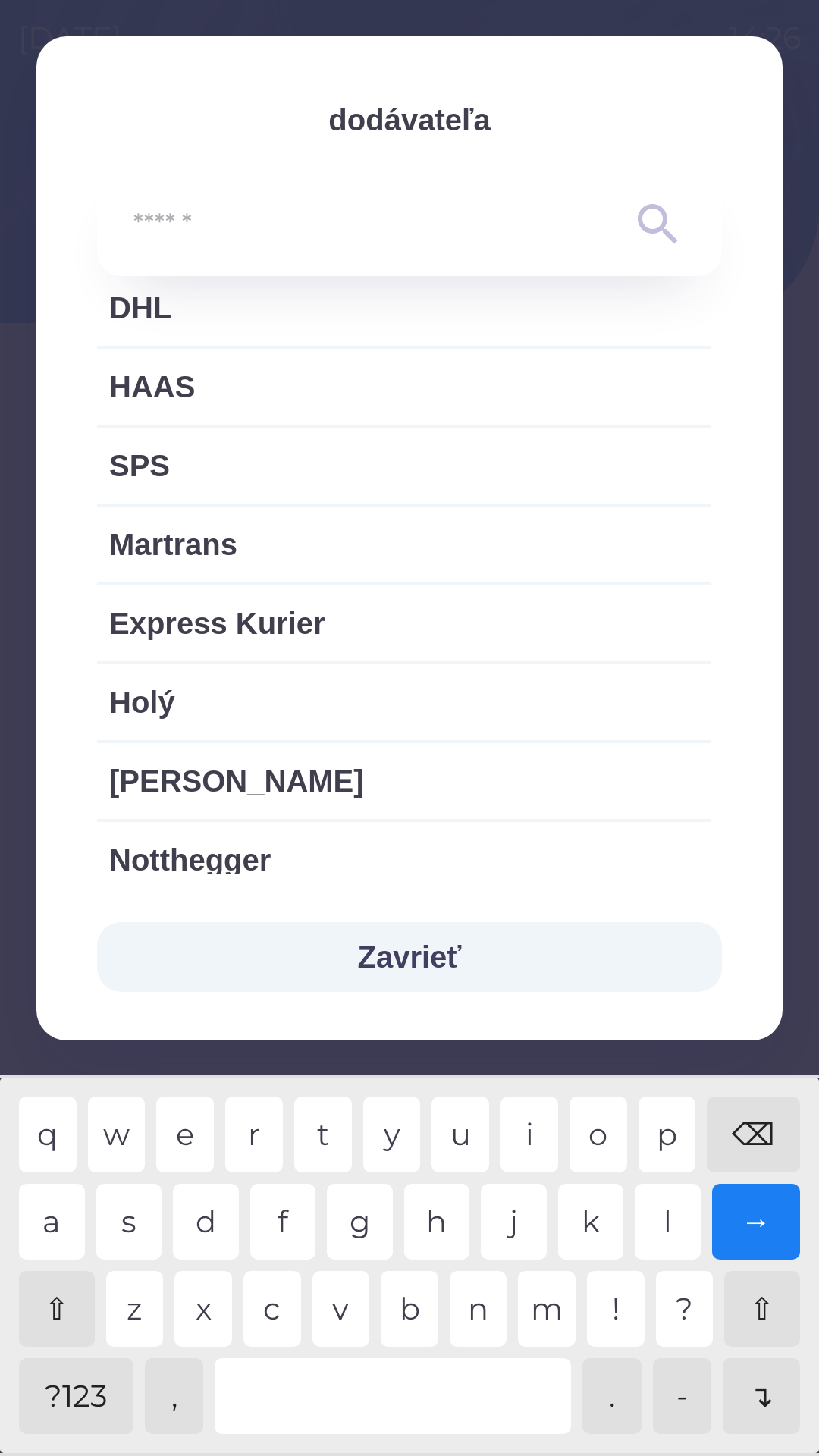
click at [224, 645] on span "Express Kurier" at bounding box center [404, 623] width 590 height 46
type input "***"
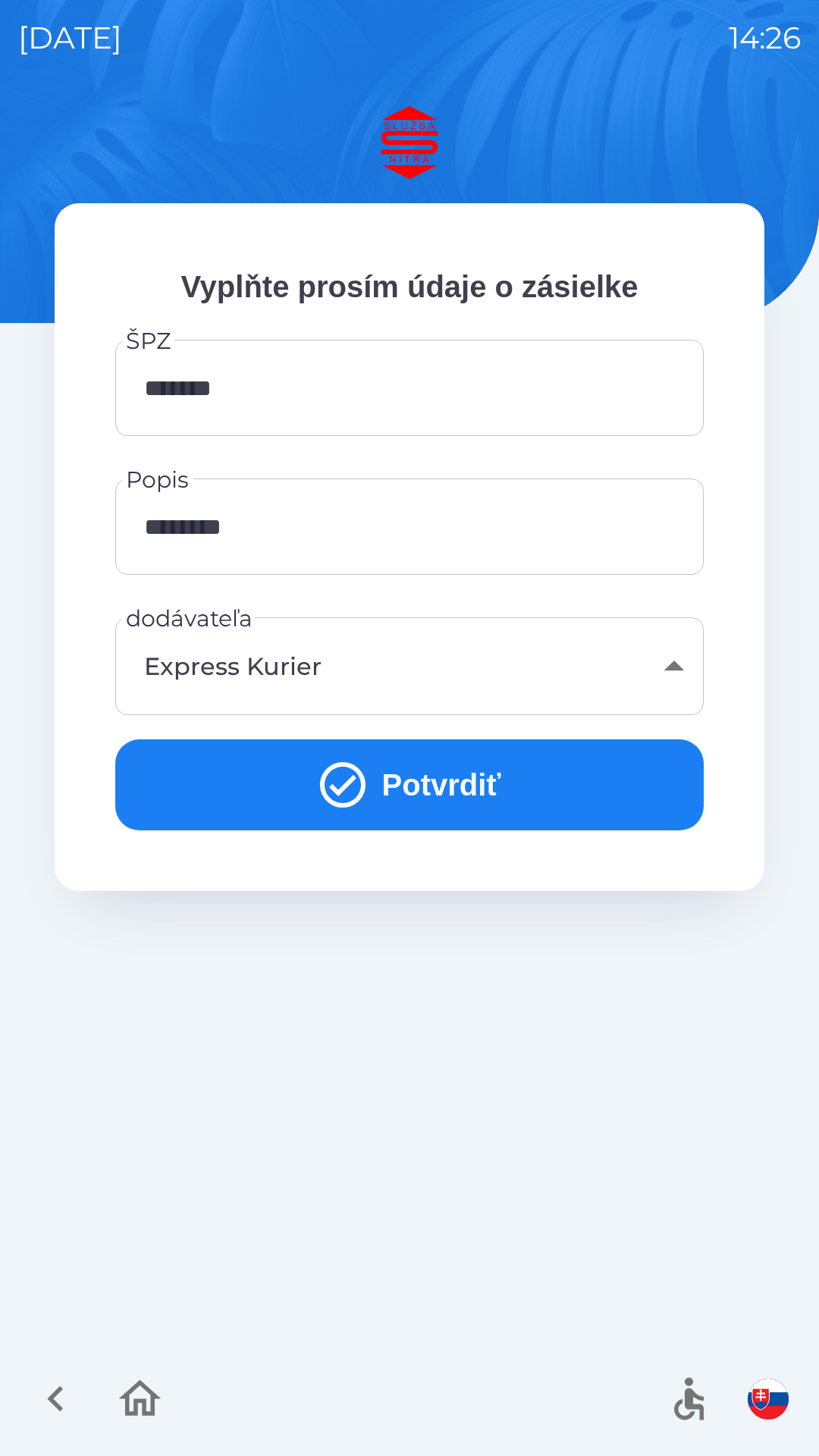
click at [437, 779] on button "Potvrdiť" at bounding box center [410, 785] width 589 height 91
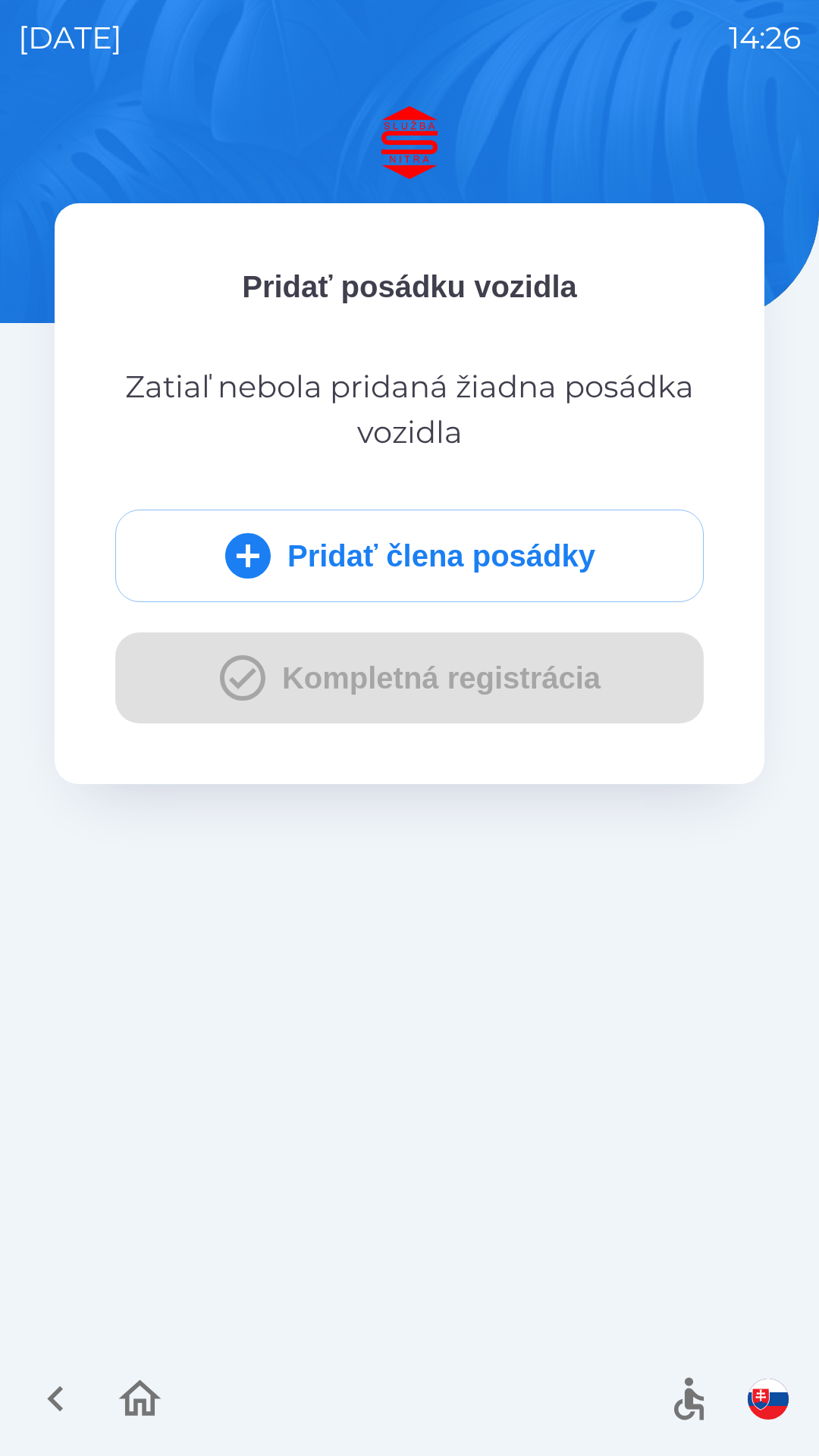
click at [463, 540] on button "Pridať člena posádky" at bounding box center [410, 556] width 589 height 93
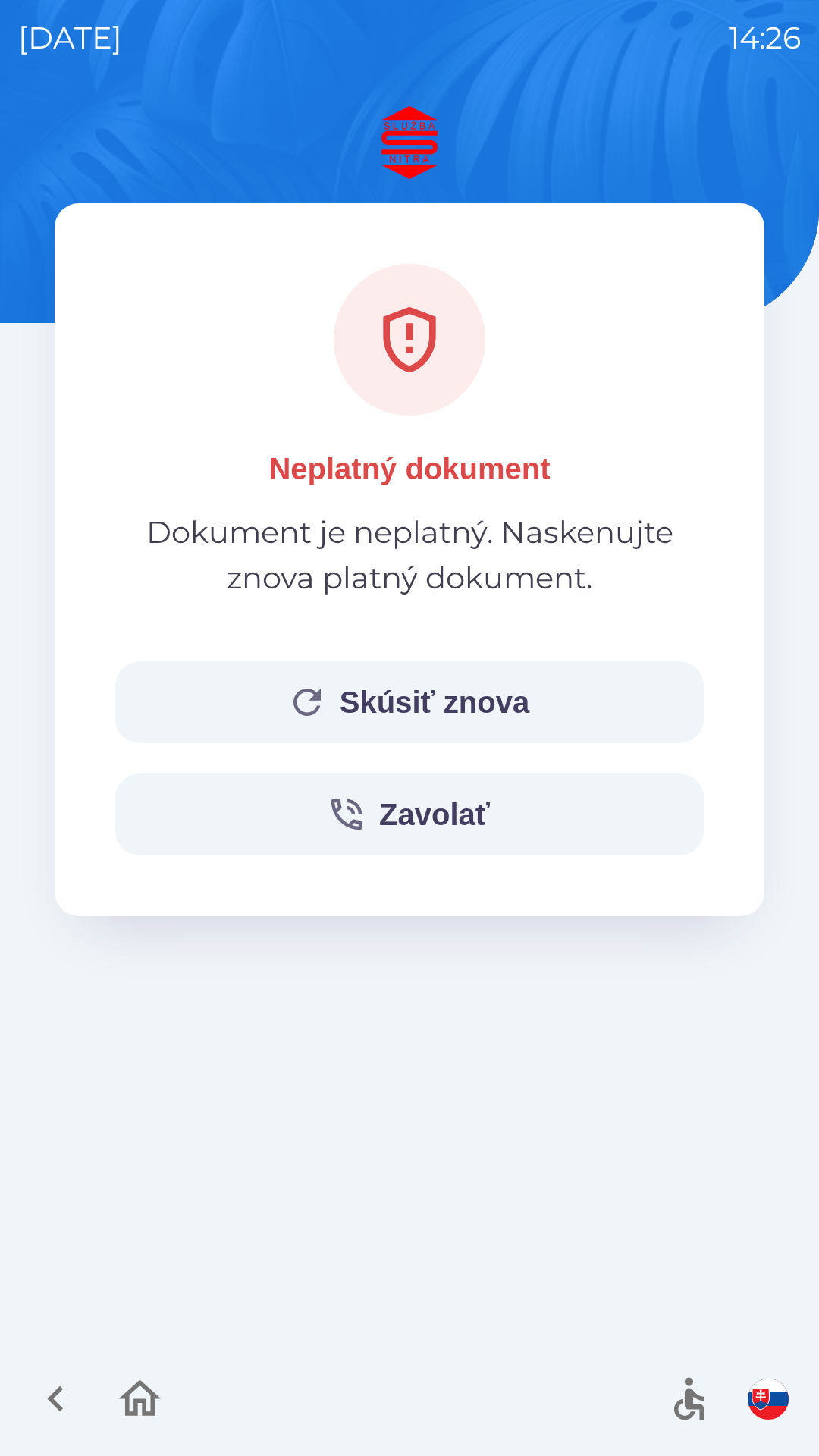
click at [458, 696] on button "Skúsiť znova" at bounding box center [410, 701] width 589 height 82
click at [469, 696] on button "Skúsiť znova" at bounding box center [410, 701] width 589 height 82
click at [440, 694] on button "Skúsiť znova" at bounding box center [410, 701] width 589 height 82
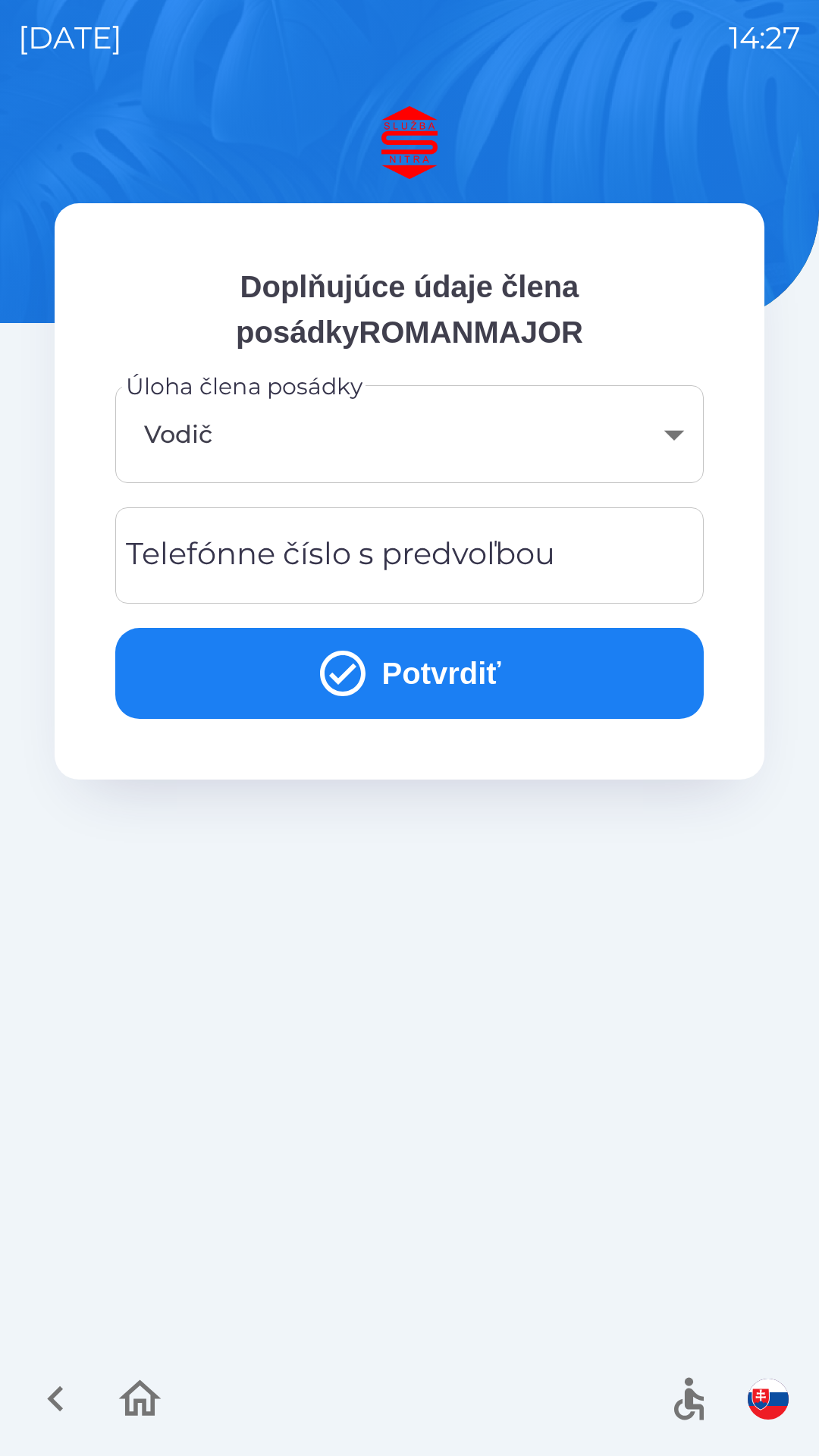
click at [680, 424] on body "[DATE] 14:27 Doplňujúce údaje člena posádkyROMANMAJOR Úloha člena posádky Vodič…" at bounding box center [409, 728] width 819 height 1456
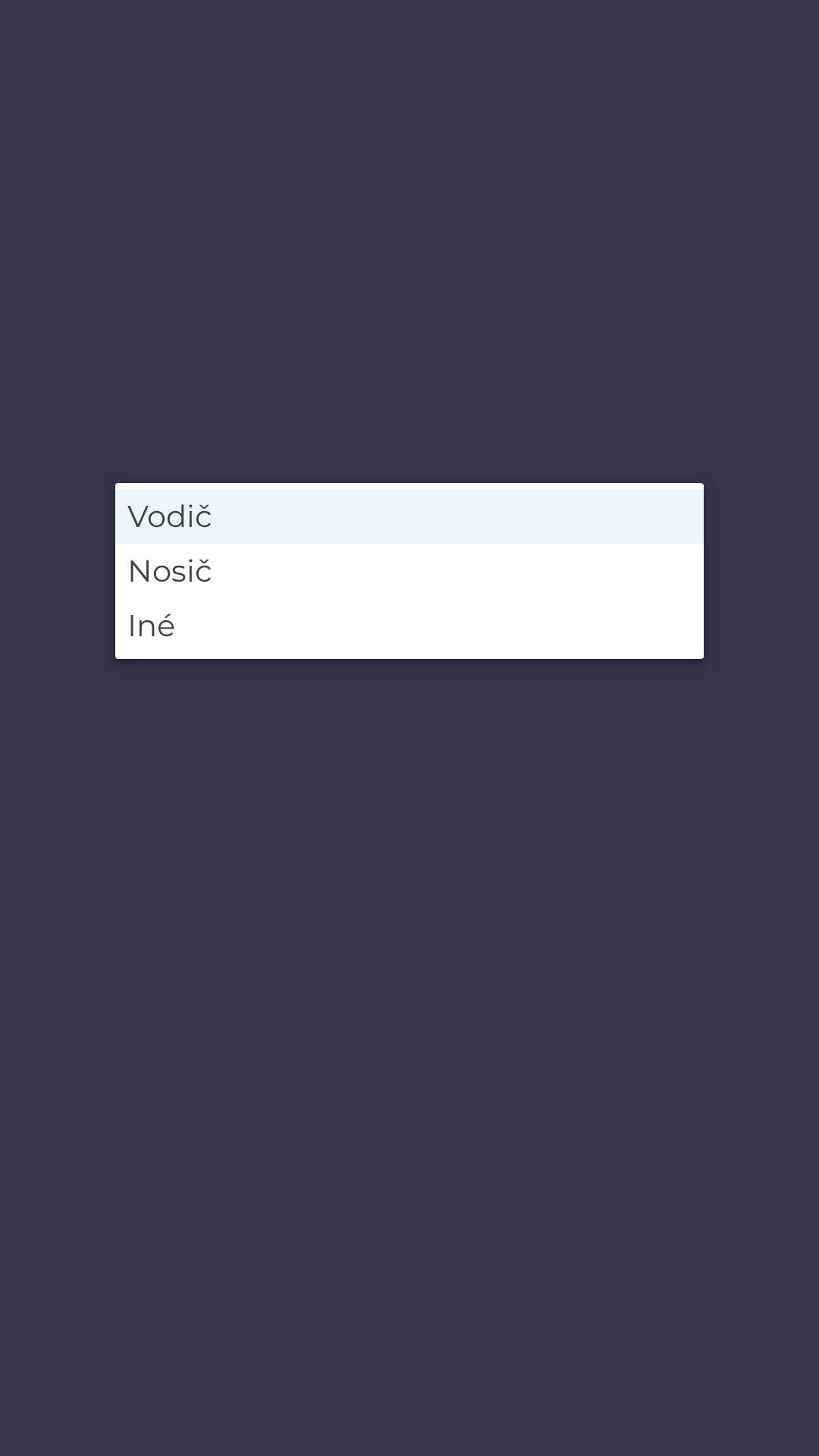
click at [366, 516] on li "Vodič" at bounding box center [410, 517] width 589 height 55
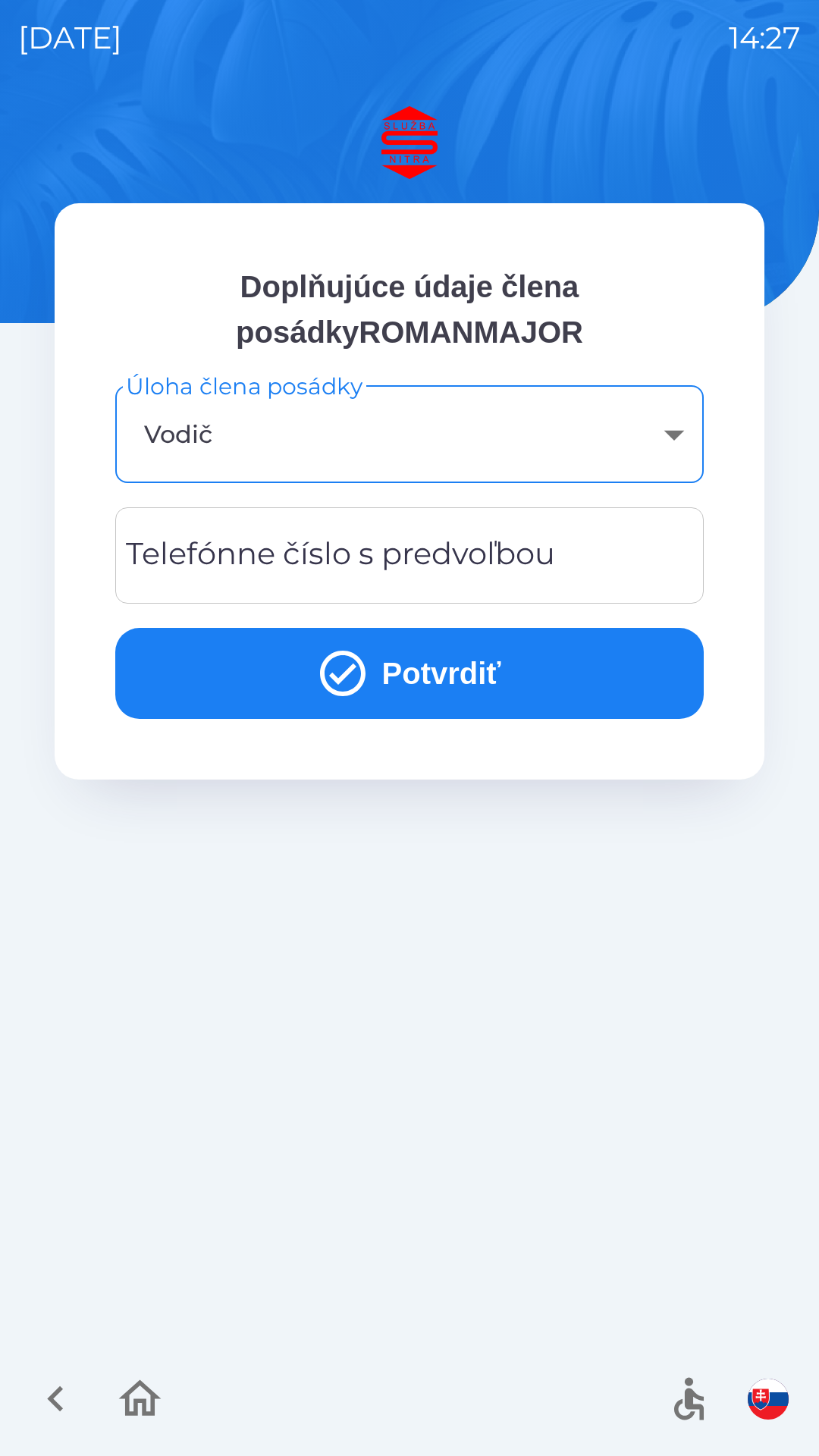
click at [287, 564] on div "Telefónne číslo s predvoľbou Telefónne číslo s predvoľbou" at bounding box center [410, 555] width 589 height 96
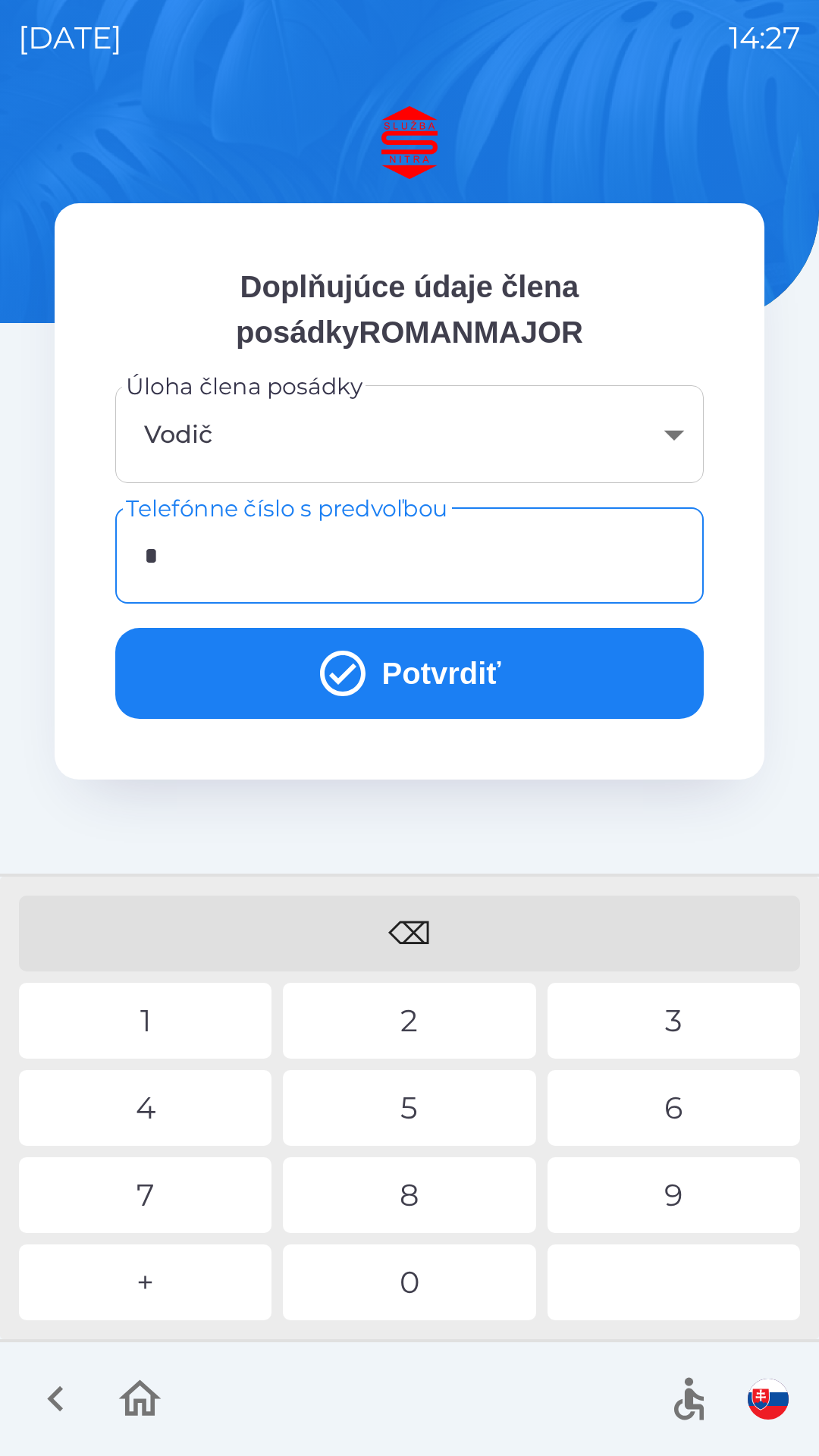
click at [160, 1272] on div "+" at bounding box center [145, 1283] width 252 height 76
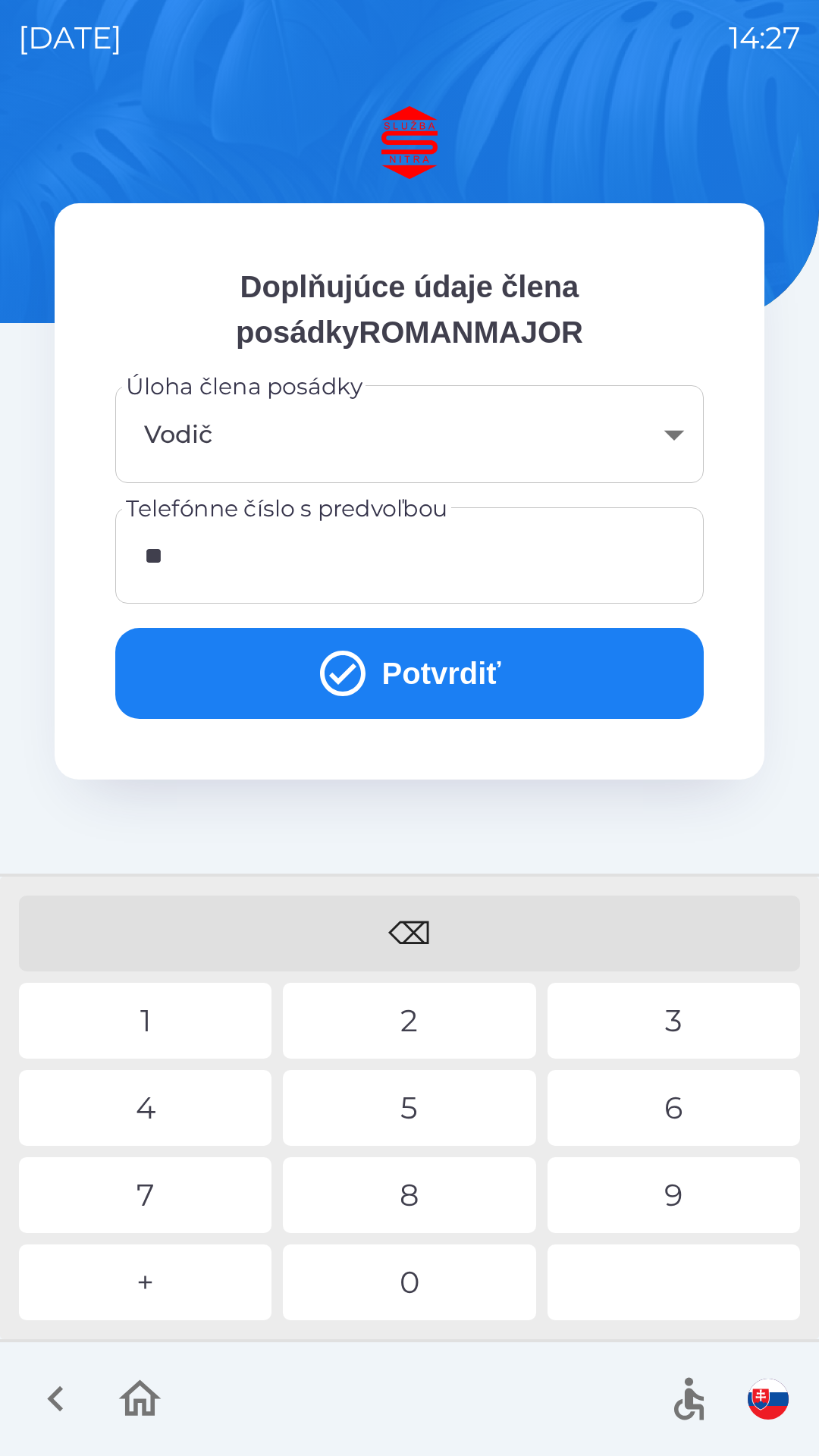
click at [173, 1112] on div "4" at bounding box center [145, 1108] width 252 height 76
click at [155, 1029] on div "1" at bounding box center [145, 1020] width 252 height 76
click at [652, 1031] on div "3" at bounding box center [673, 1020] width 252 height 76
type input "**********"
click at [652, 1204] on div "9" at bounding box center [673, 1195] width 252 height 76
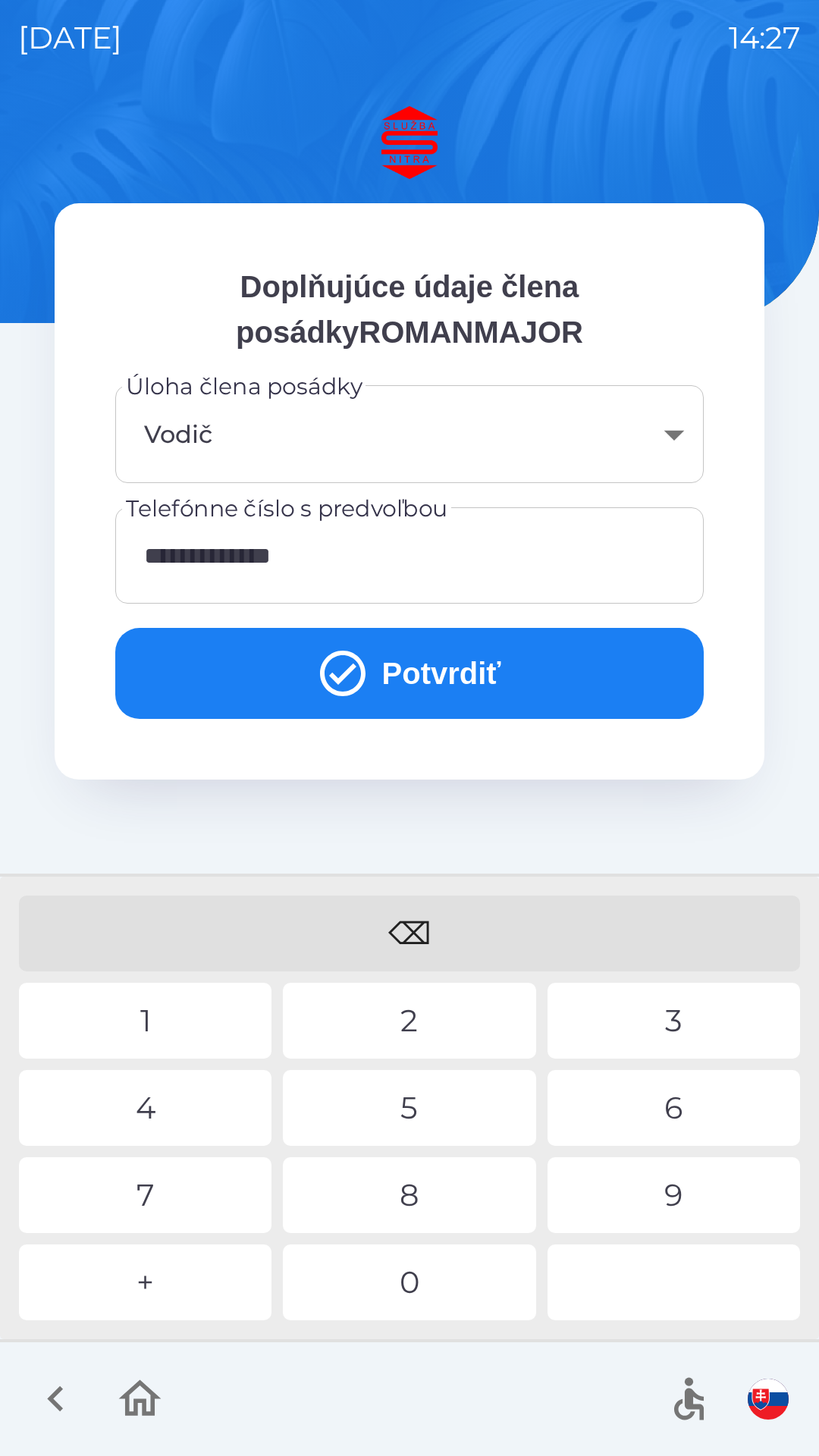
click at [426, 672] on button "Potvrdiť" at bounding box center [410, 673] width 589 height 91
